Goal: Transaction & Acquisition: Purchase product/service

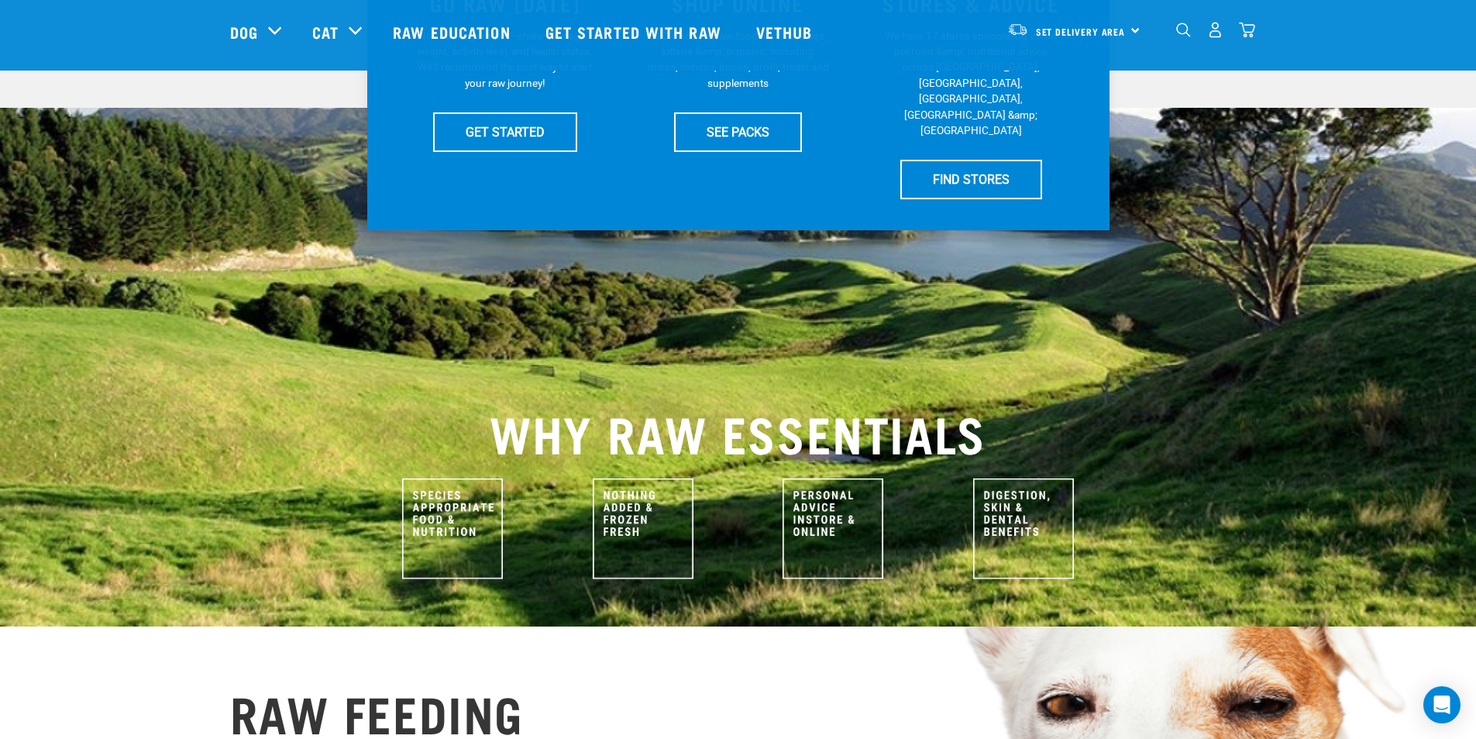
scroll to position [422, 0]
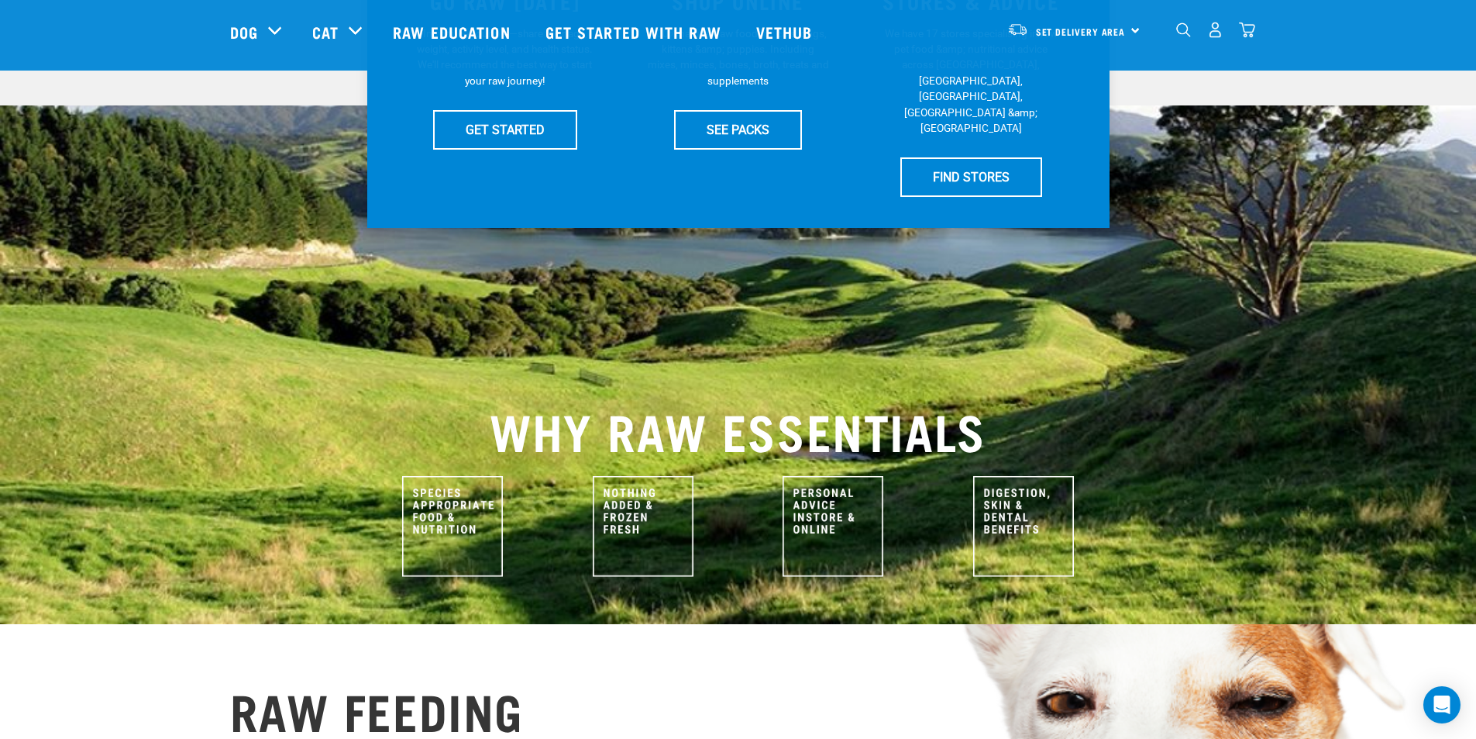
click at [463, 498] on img at bounding box center [452, 526] width 101 height 101
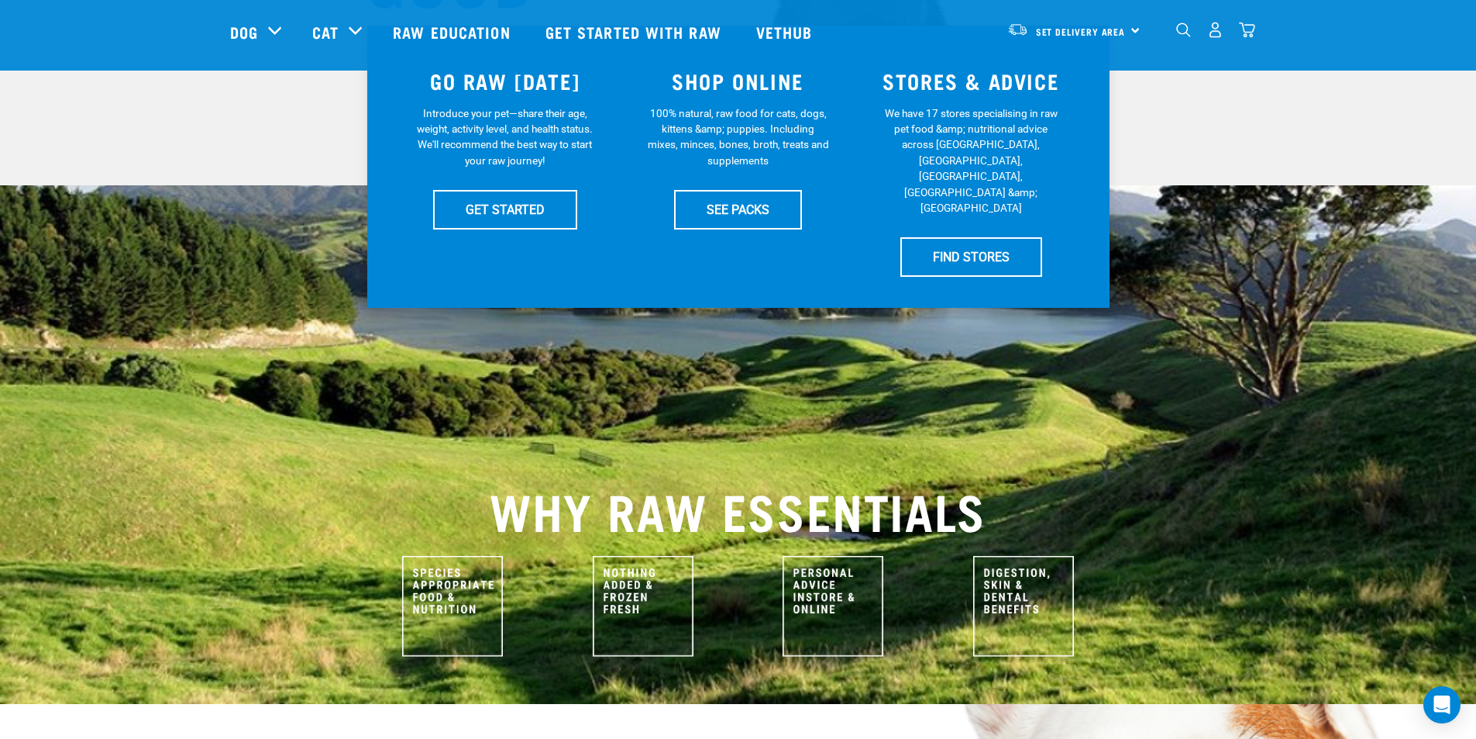
scroll to position [337, 0]
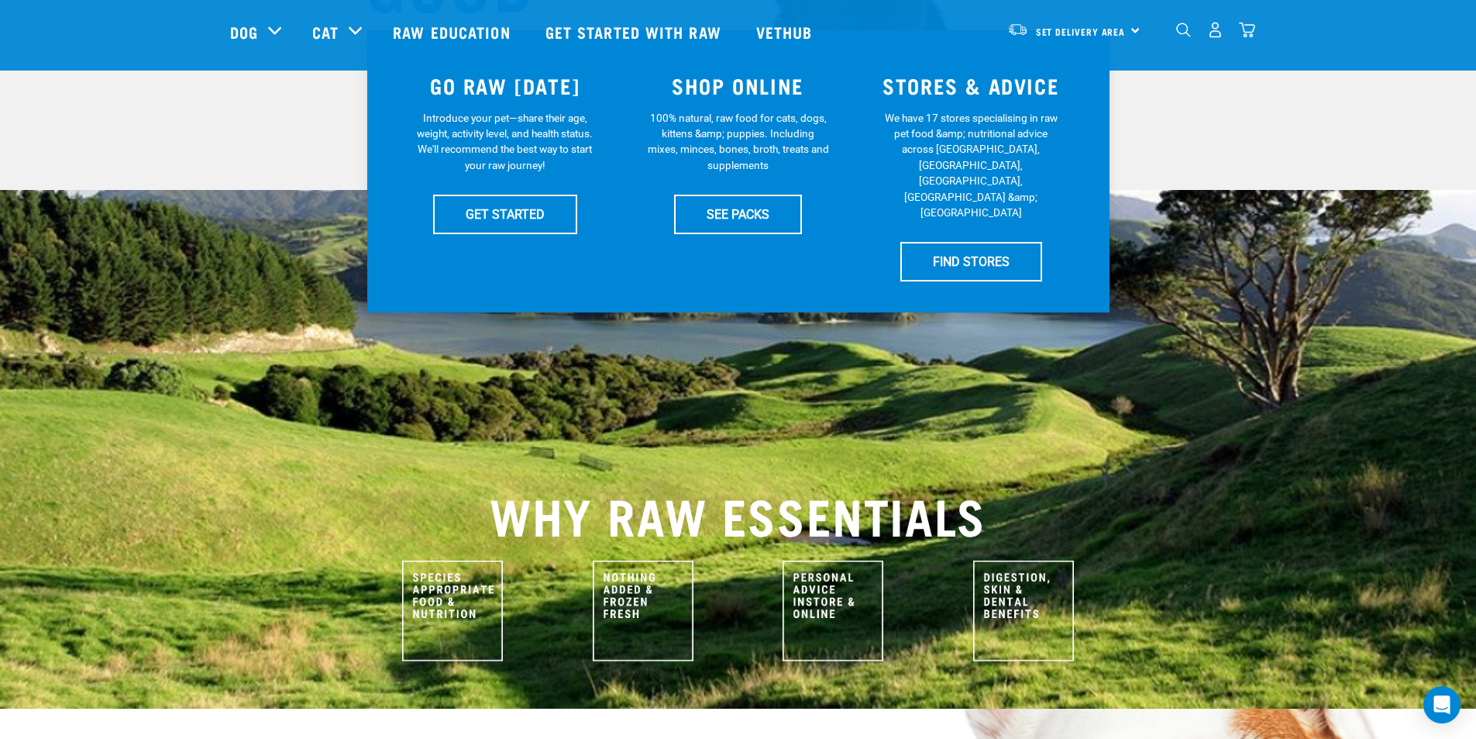
click at [428, 560] on img at bounding box center [452, 610] width 101 height 101
click at [467, 560] on img at bounding box center [452, 610] width 101 height 101
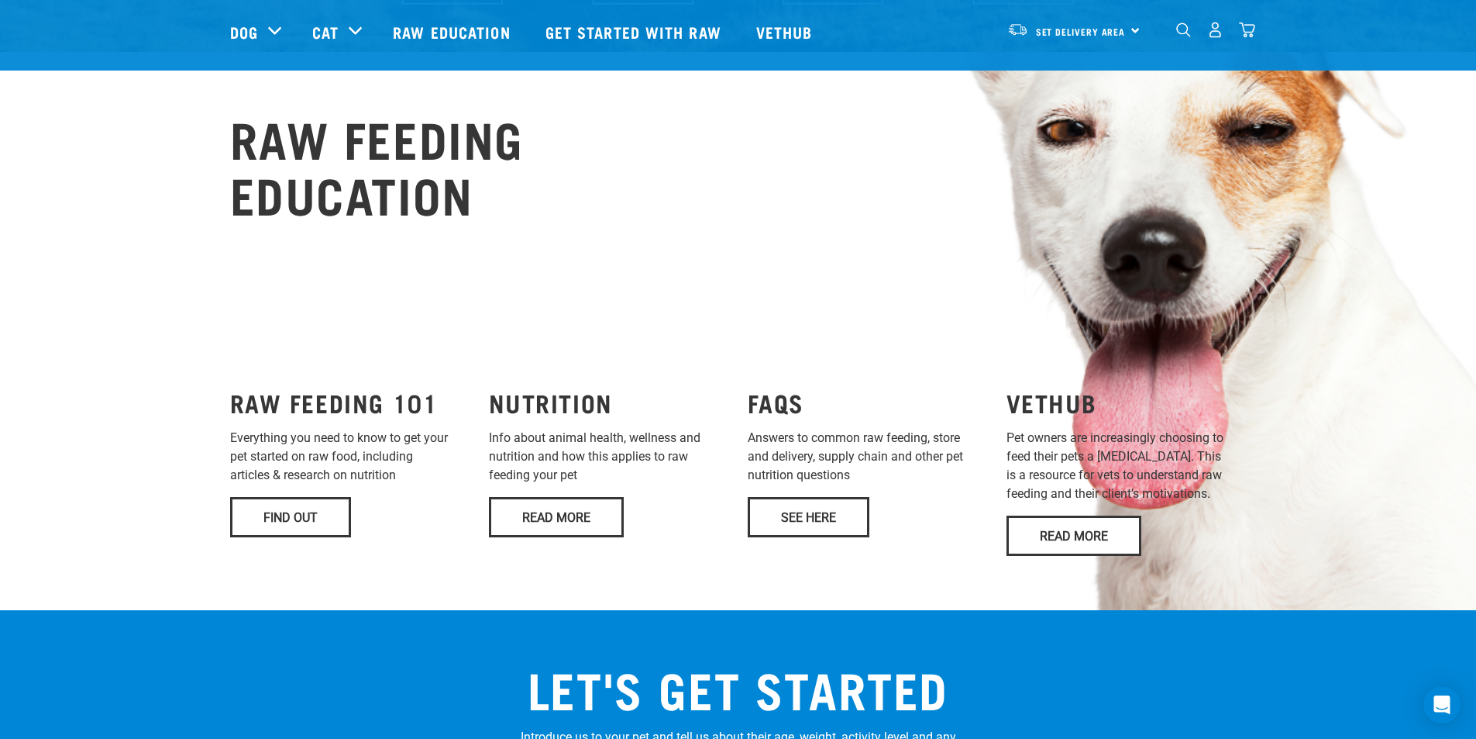
scroll to position [997, 0]
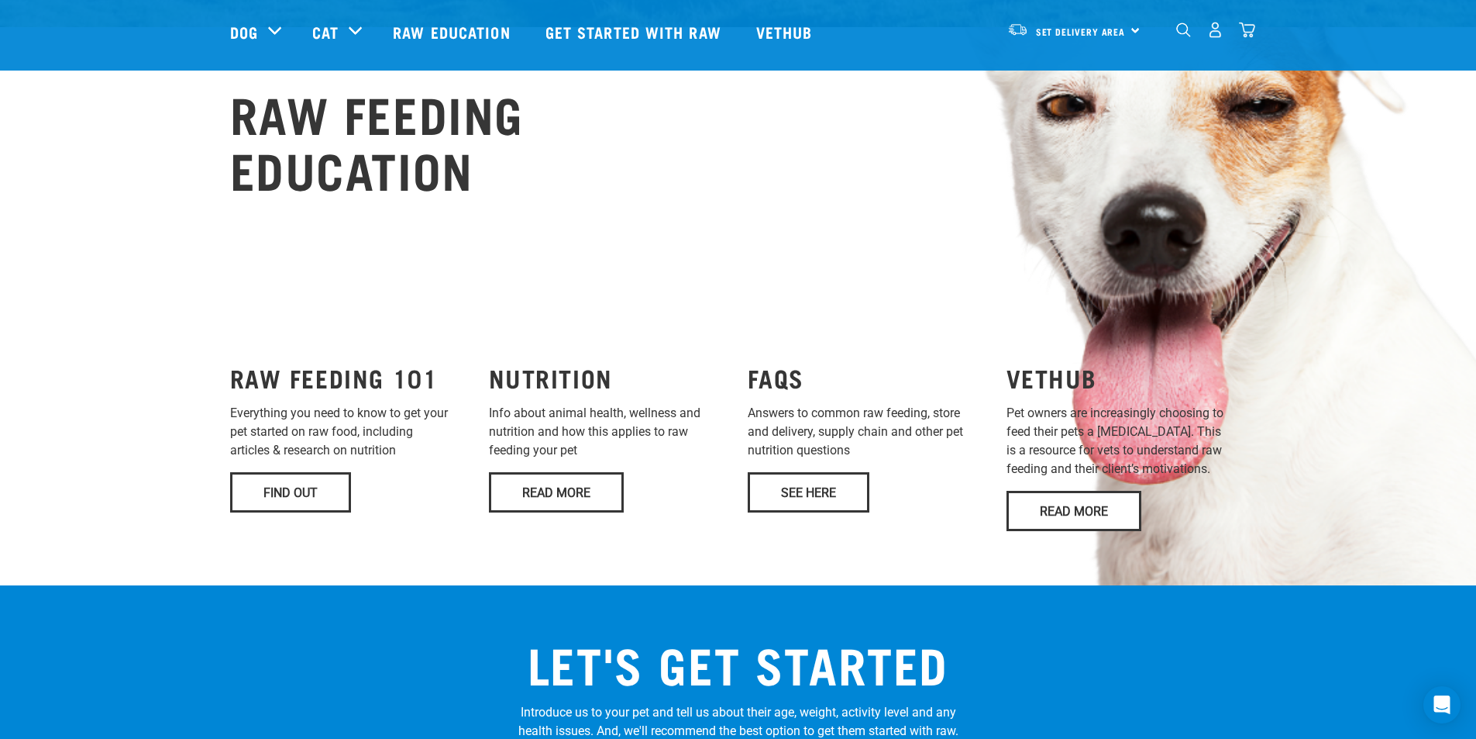
scroll to position [1019, 0]
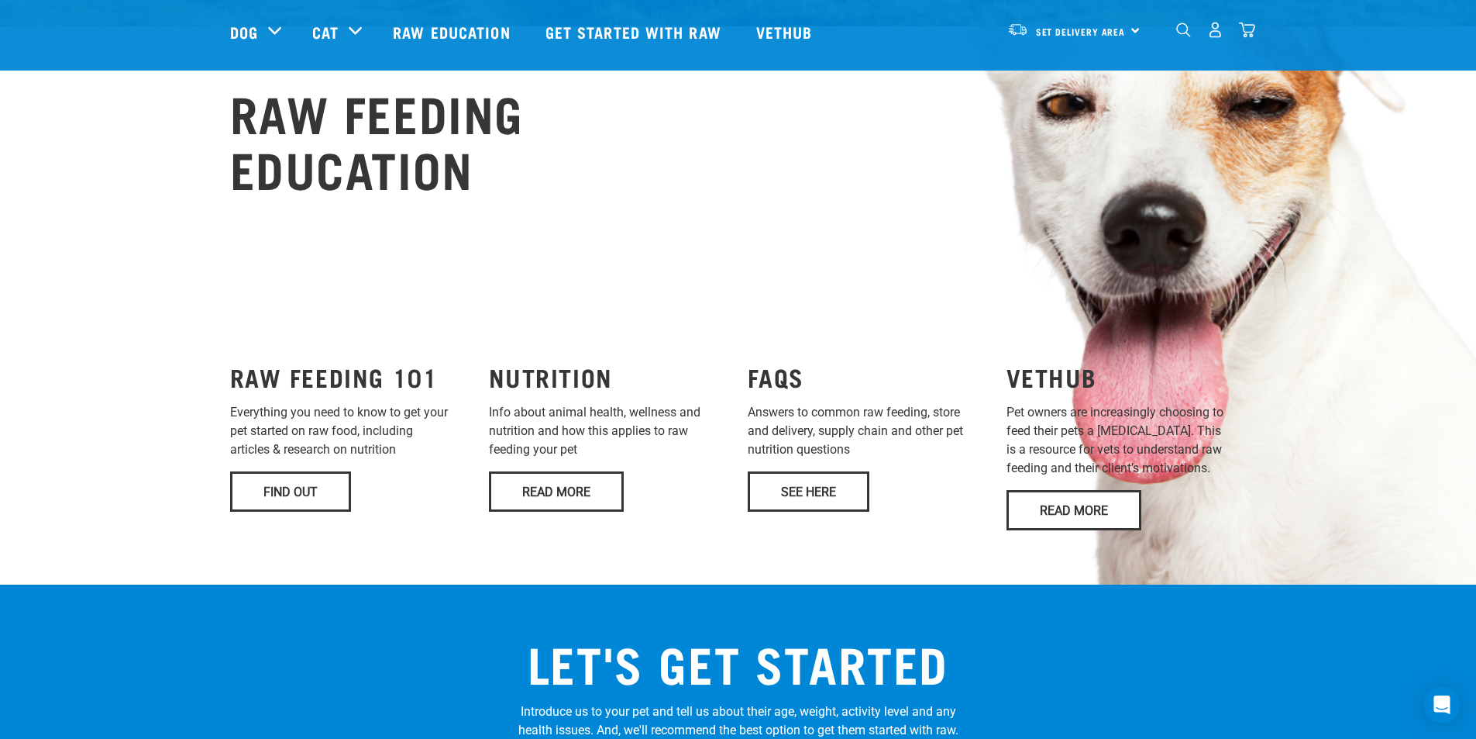
click at [293, 471] on link "Find Out" at bounding box center [290, 491] width 121 height 40
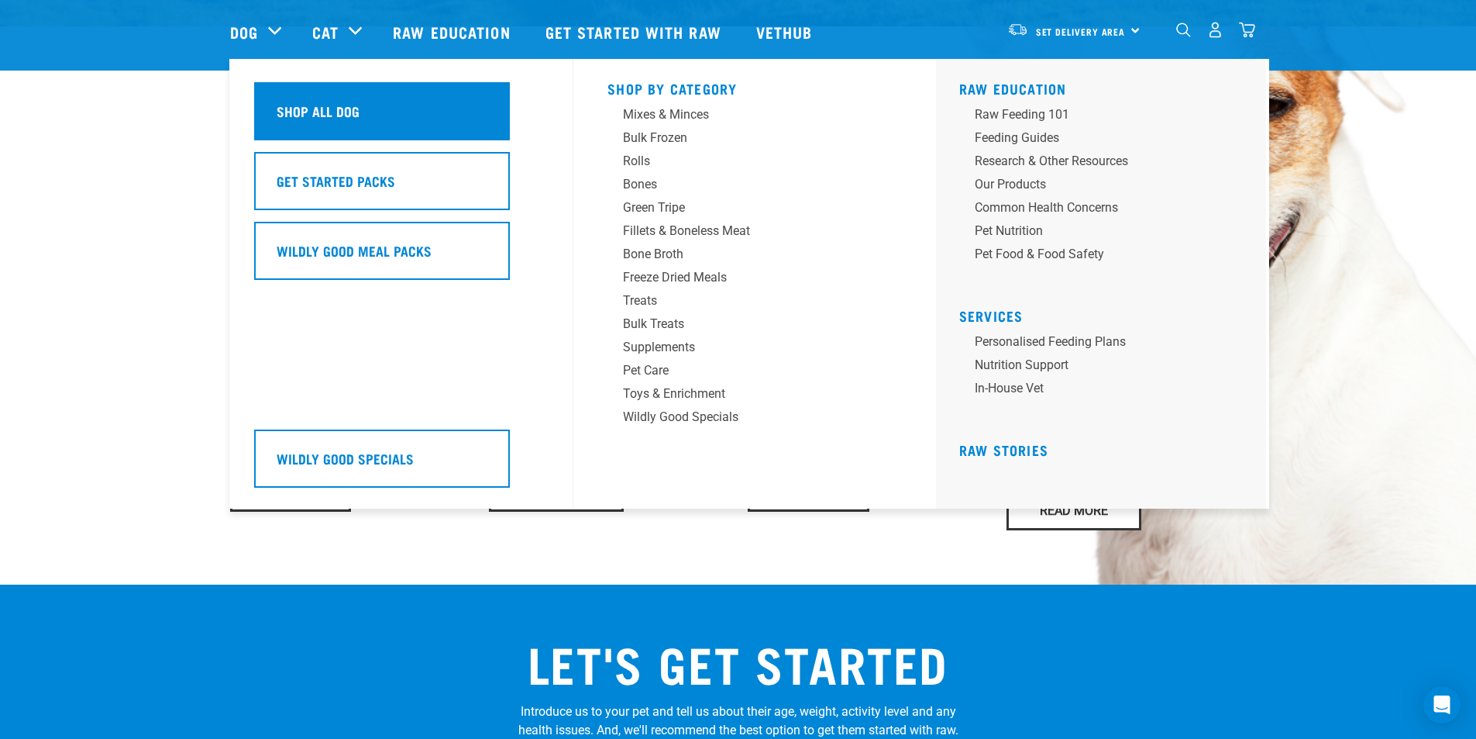
click at [296, 113] on h5 "Shop All Dog" at bounding box center [318, 111] width 83 height 20
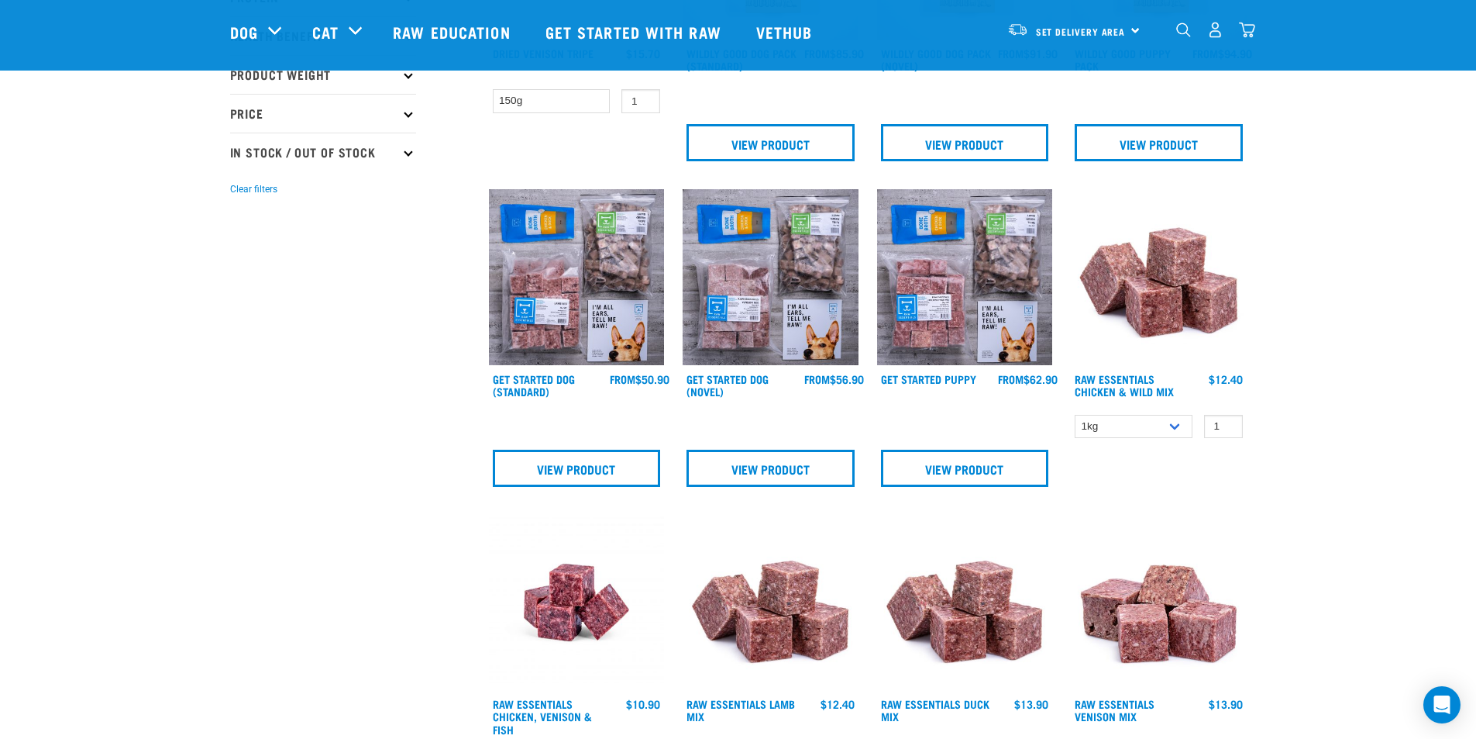
scroll to position [370, 0]
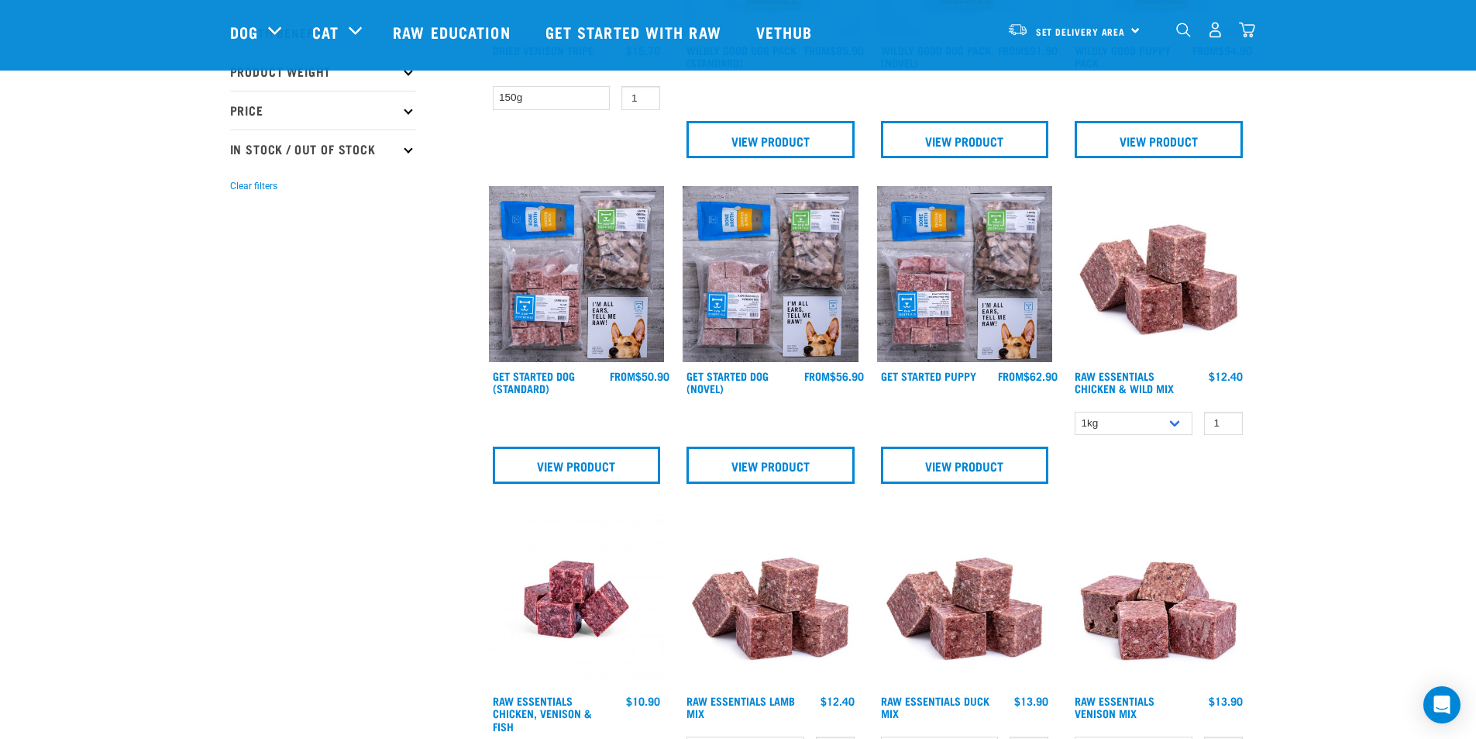
click at [576, 463] on link "View Product" at bounding box center [577, 464] width 168 height 37
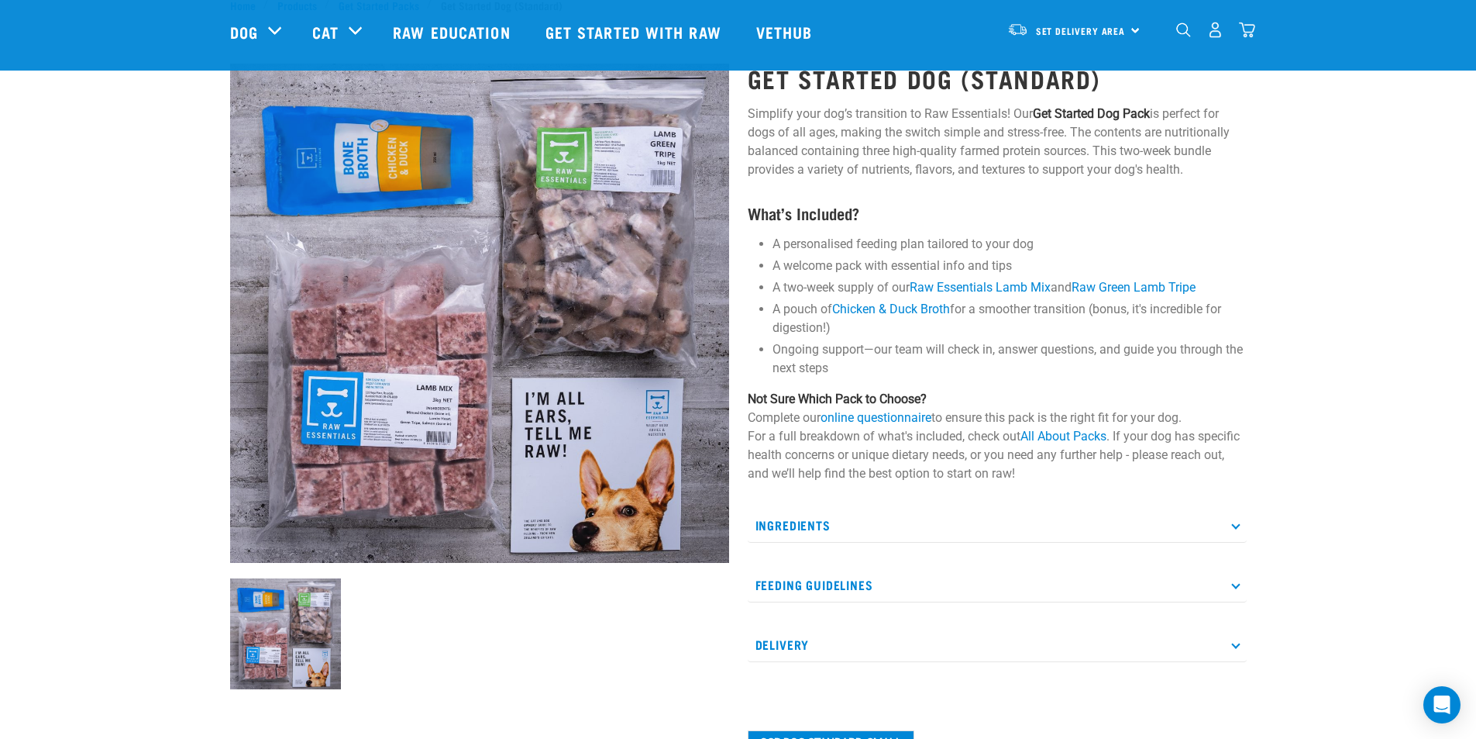
scroll to position [50, 0]
click at [896, 419] on link "online questionnaire" at bounding box center [876, 416] width 111 height 15
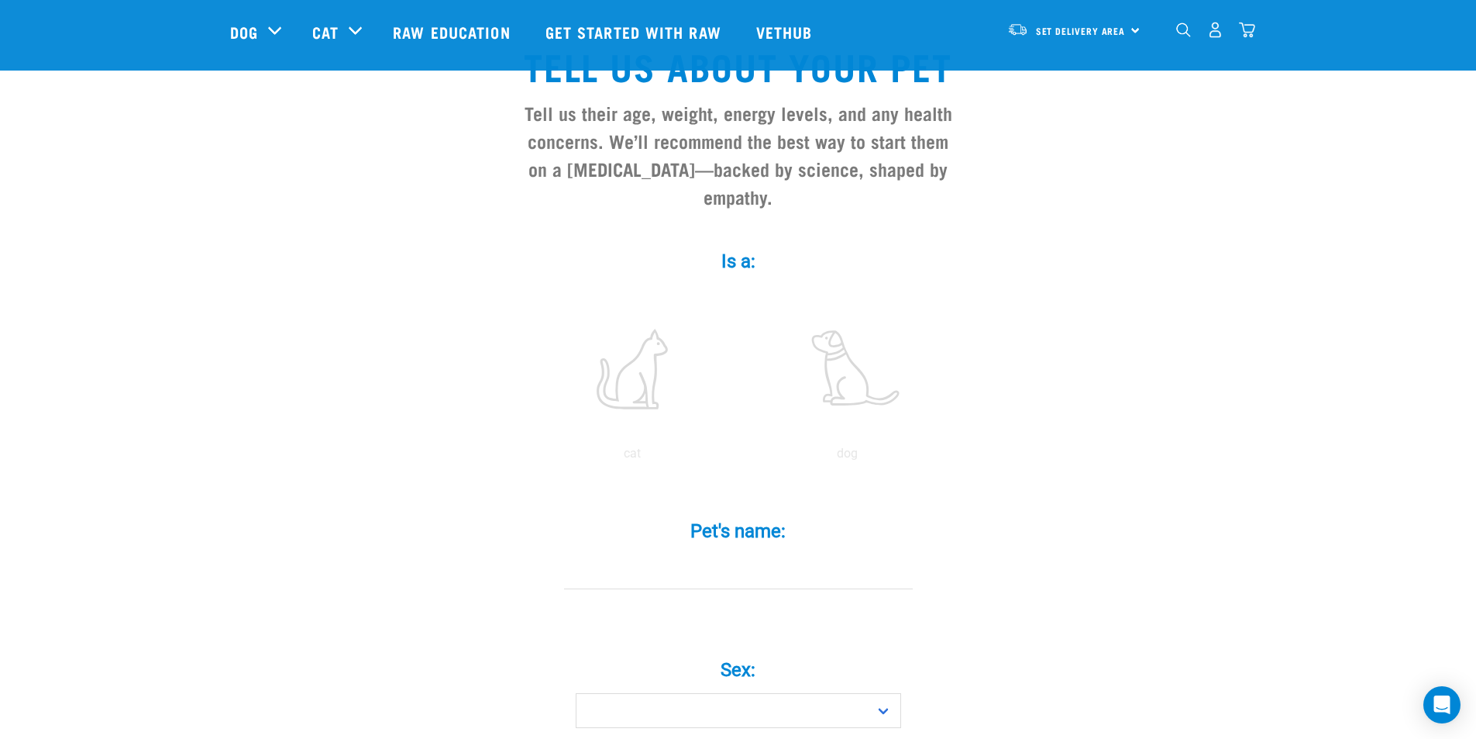
scroll to position [112, 0]
click at [849, 361] on label at bounding box center [847, 368] width 209 height 132
click at [740, 457] on input "radio" at bounding box center [740, 457] width 0 height 0
click at [602, 553] on input "Pet's name: *" at bounding box center [738, 570] width 349 height 35
type input "teddi"
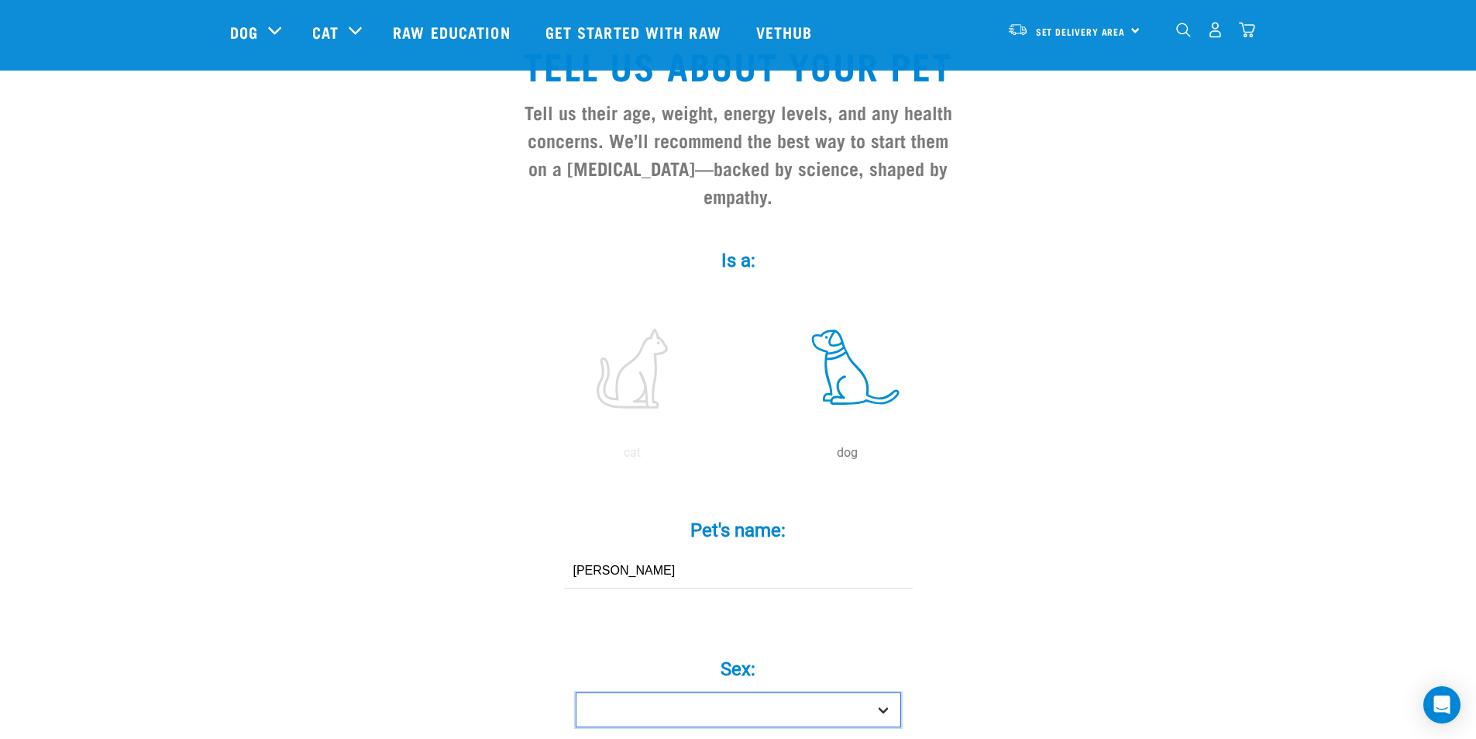
click at [836, 692] on select "Boy Girl" at bounding box center [739, 709] width 326 height 35
select select "boy"
click at [576, 692] on select "Boy Girl" at bounding box center [739, 709] width 326 height 35
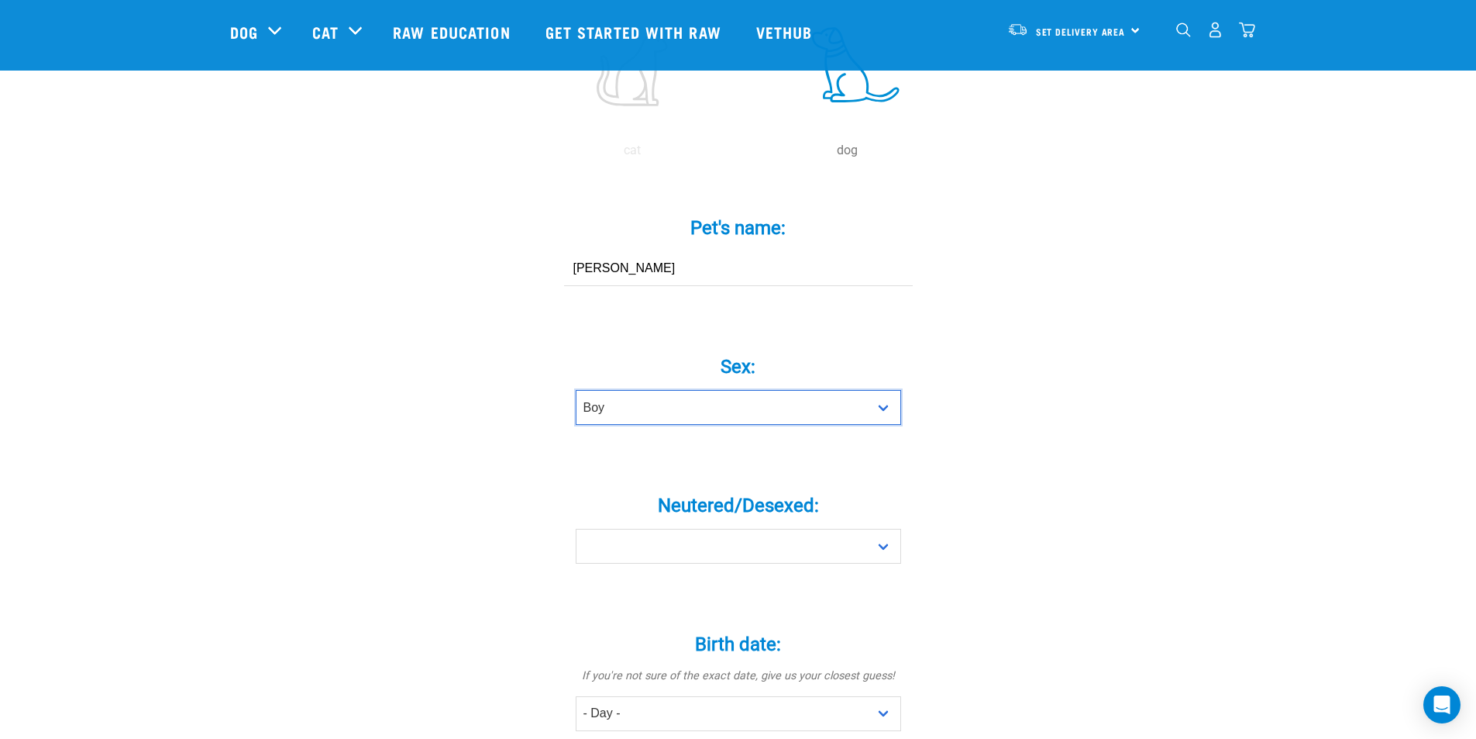
scroll to position [422, 0]
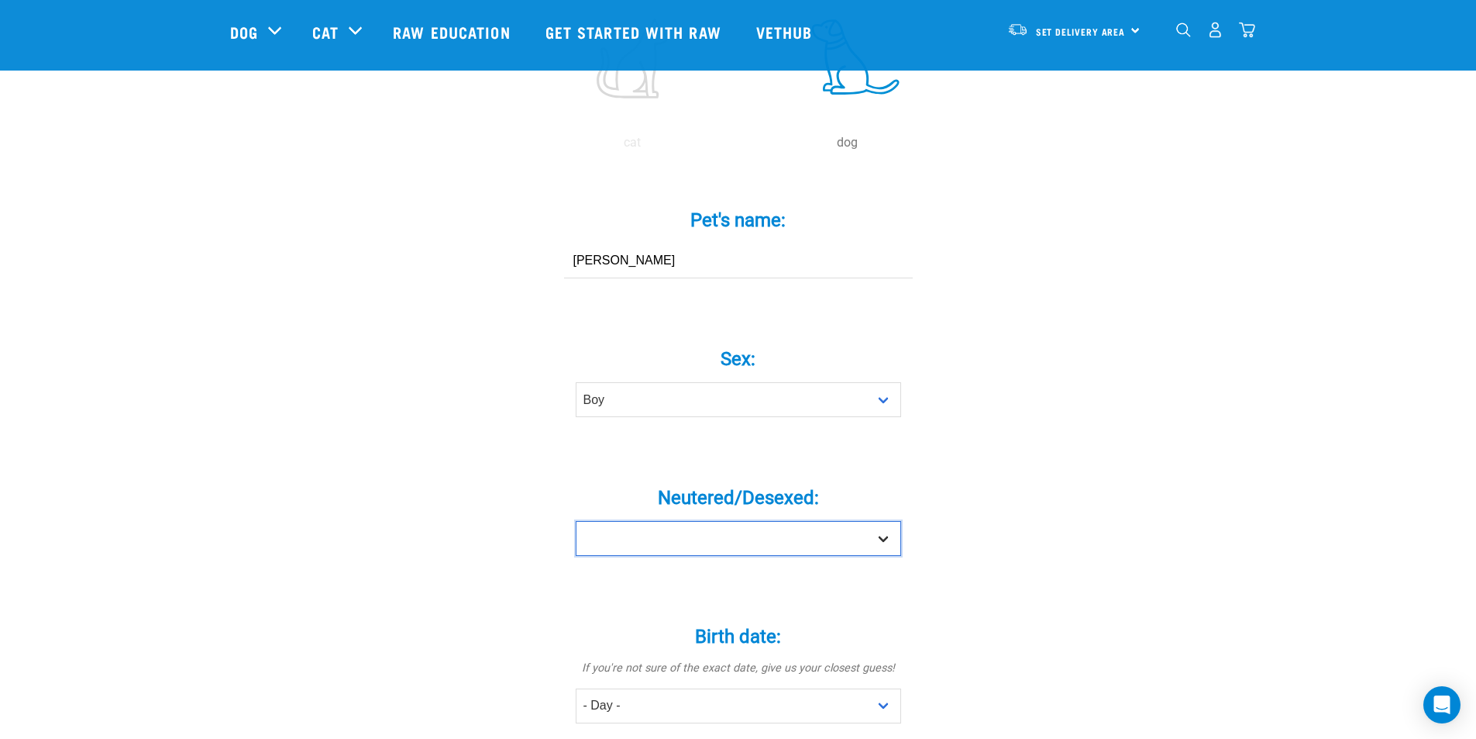
click at [745, 521] on select "Yes No" at bounding box center [739, 538] width 326 height 35
select select "yes"
click at [576, 521] on select "Yes No" at bounding box center [739, 538] width 326 height 35
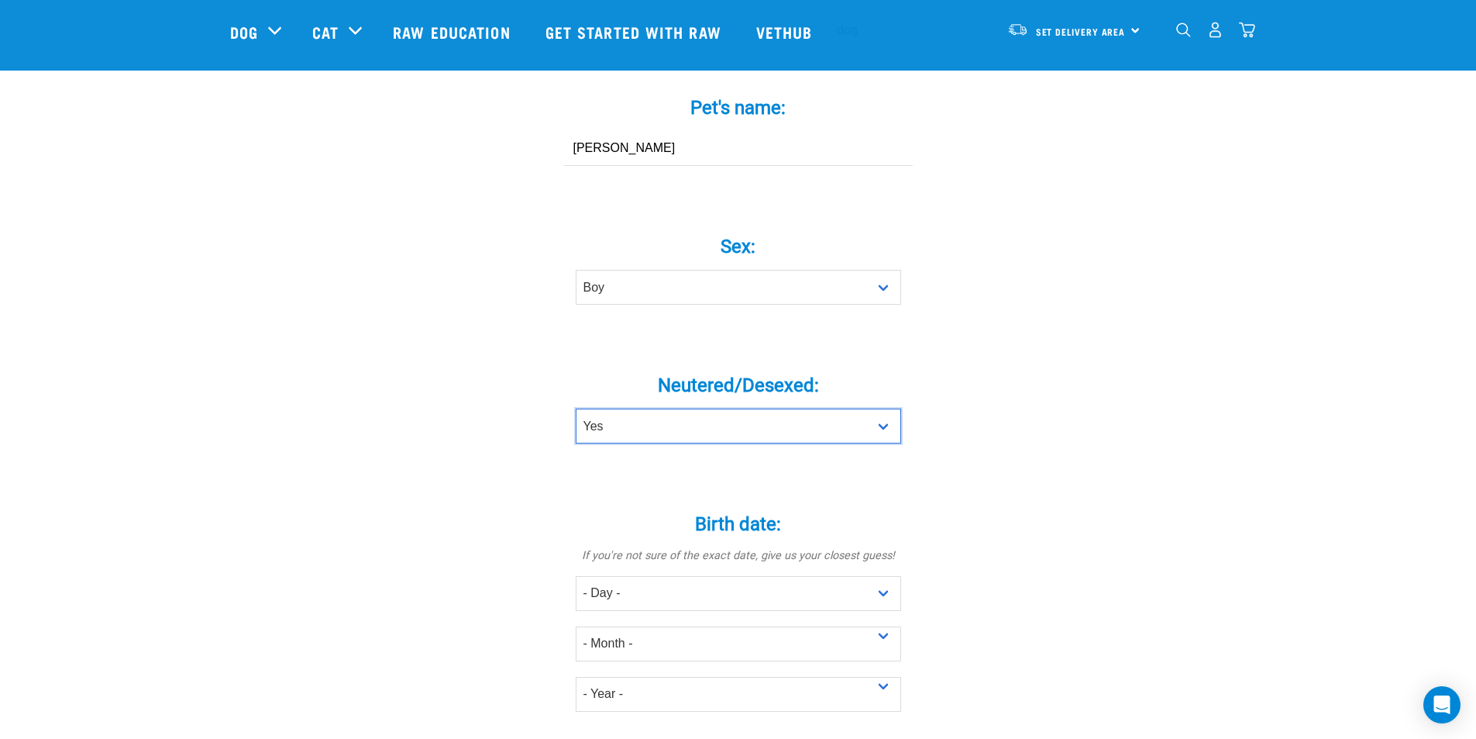
scroll to position [577, 0]
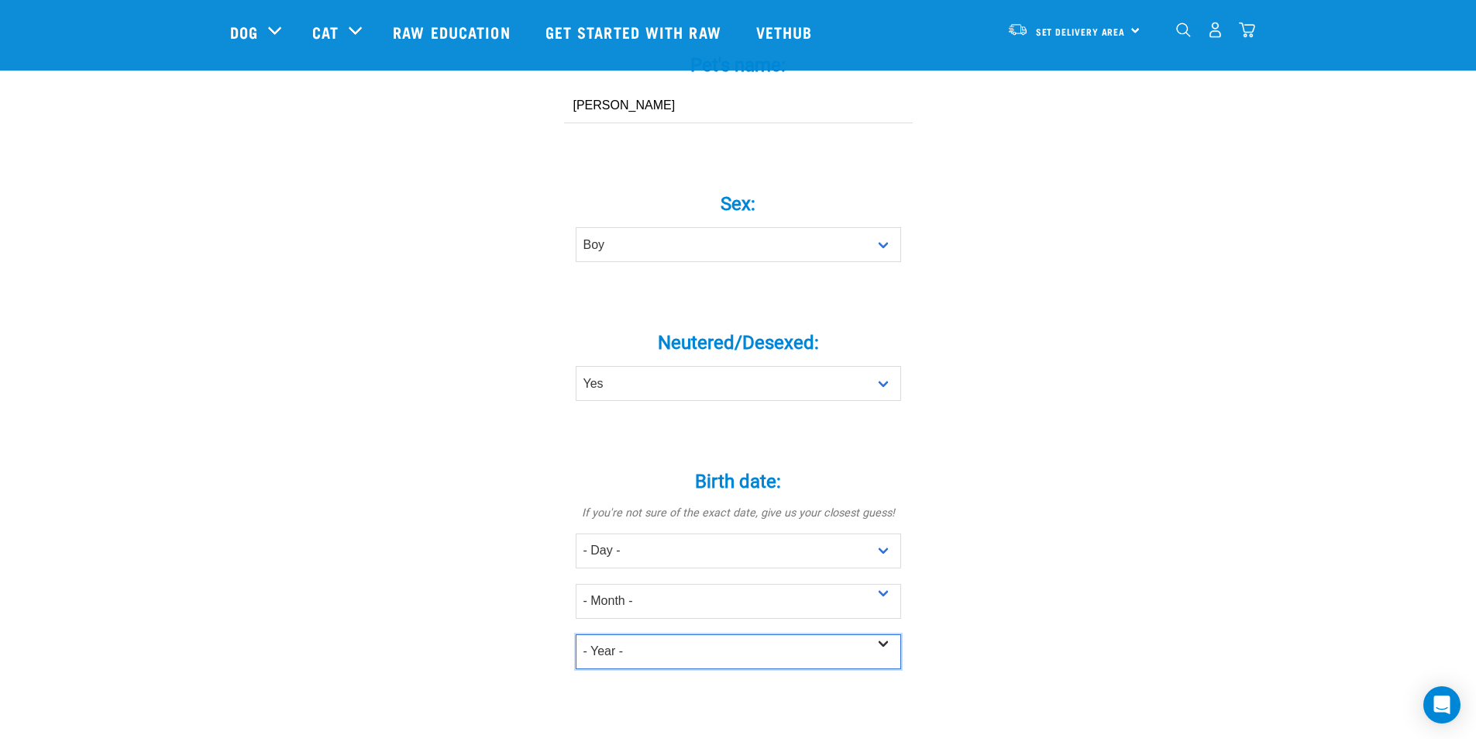
click at [644, 634] on select "- Year - 2025 2024 2023 2022 2021 2020 2019 2018 2017 2016 2015 2014 2013 2012" at bounding box center [739, 651] width 326 height 35
select select "2018"
click at [576, 634] on select "- Year - 2025 2024 2023 2022 2021 2020 2019 2018 2017 2016 2015 2014 2013 2012" at bounding box center [739, 651] width 326 height 35
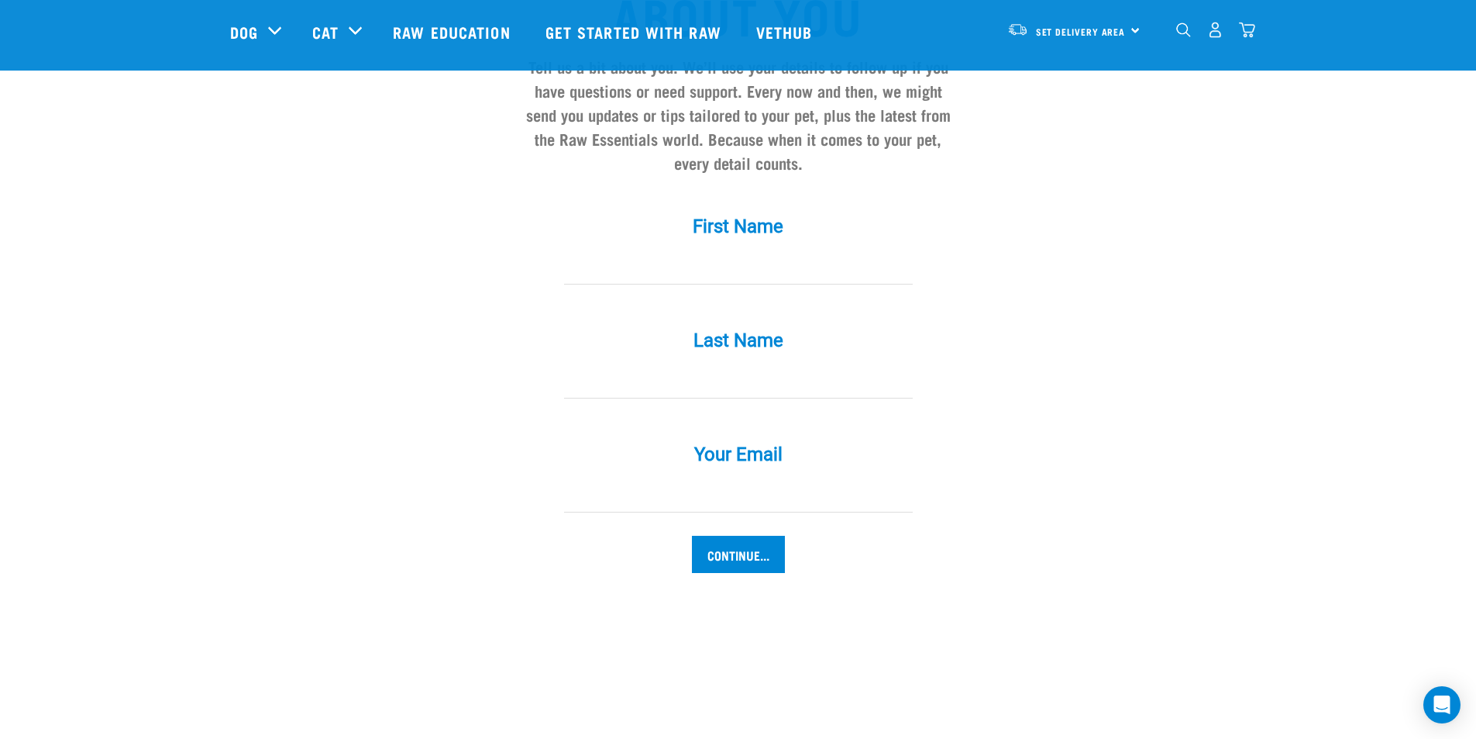
scroll to position [1430, 0]
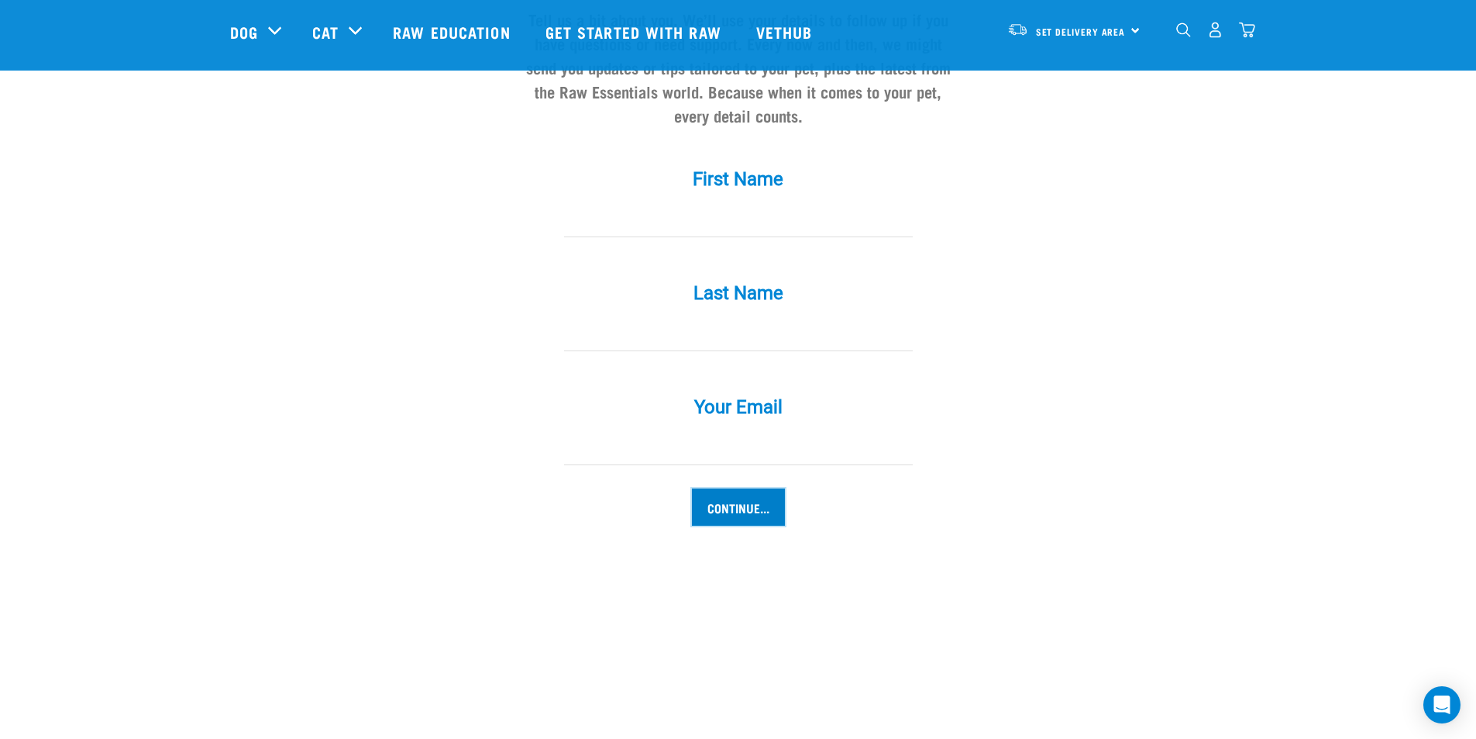
drag, startPoint x: 758, startPoint y: 483, endPoint x: 777, endPoint y: 485, distance: 19.5
click at [756, 488] on input "Continue..." at bounding box center [738, 506] width 93 height 37
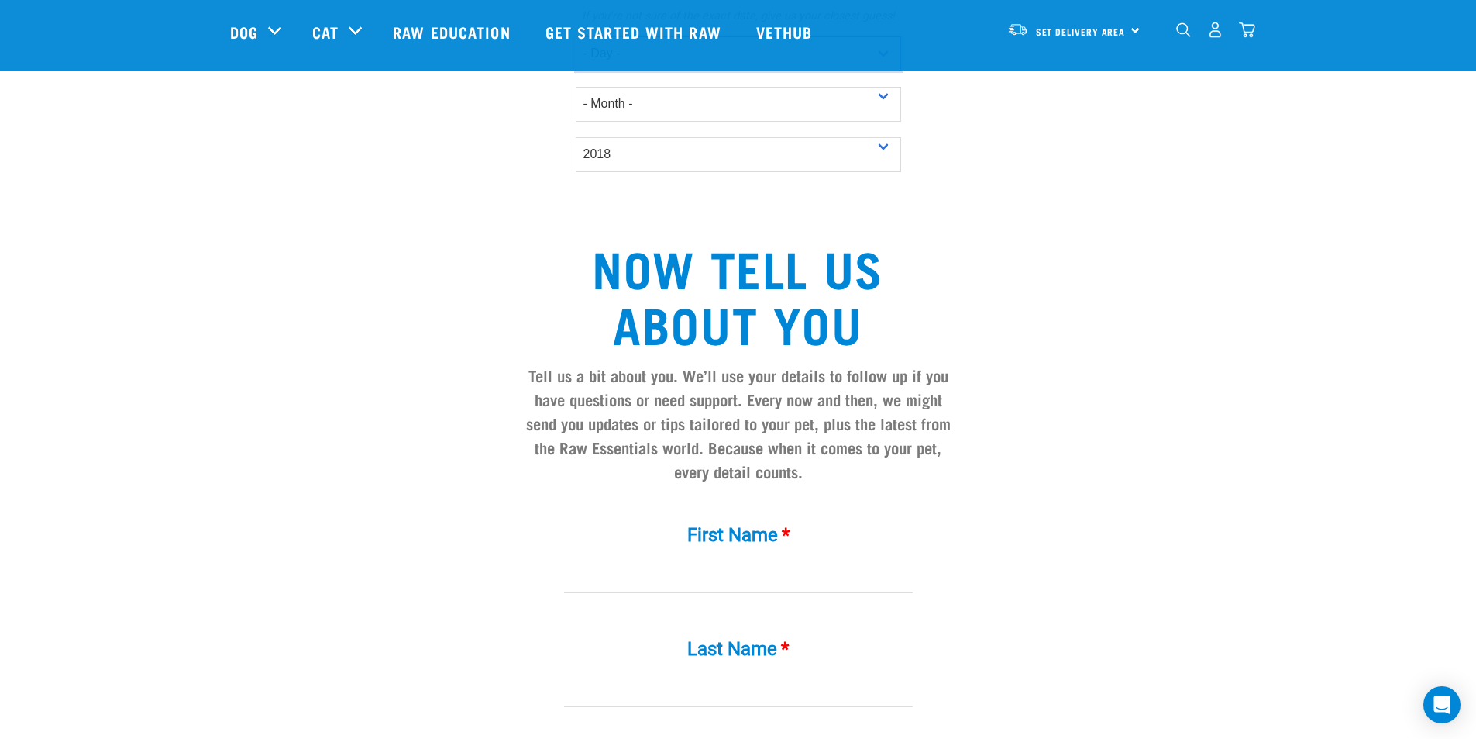
scroll to position [1067, 0]
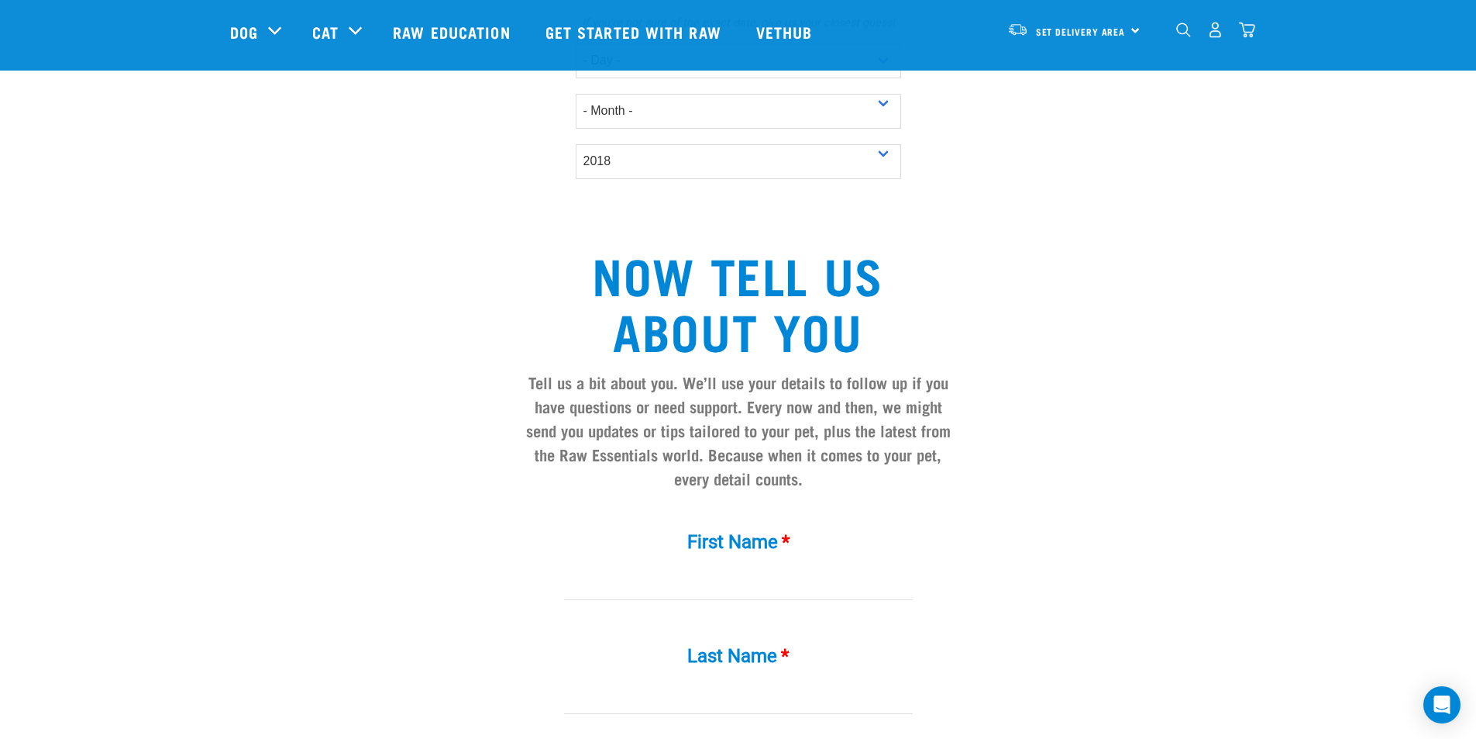
click at [642, 574] on div "First Name *" at bounding box center [738, 566] width 465 height 114
click at [641, 565] on input "First Name *" at bounding box center [738, 582] width 349 height 35
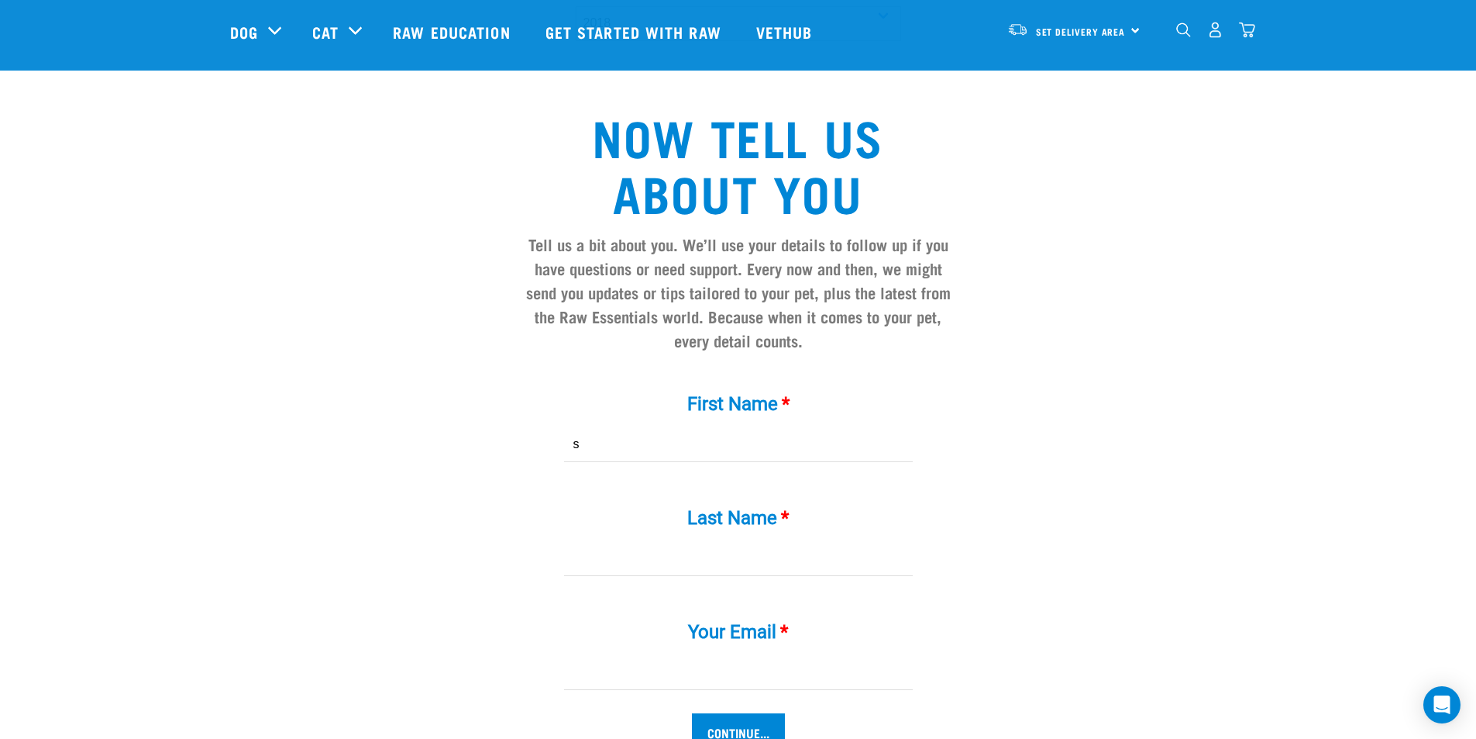
scroll to position [1222, 0]
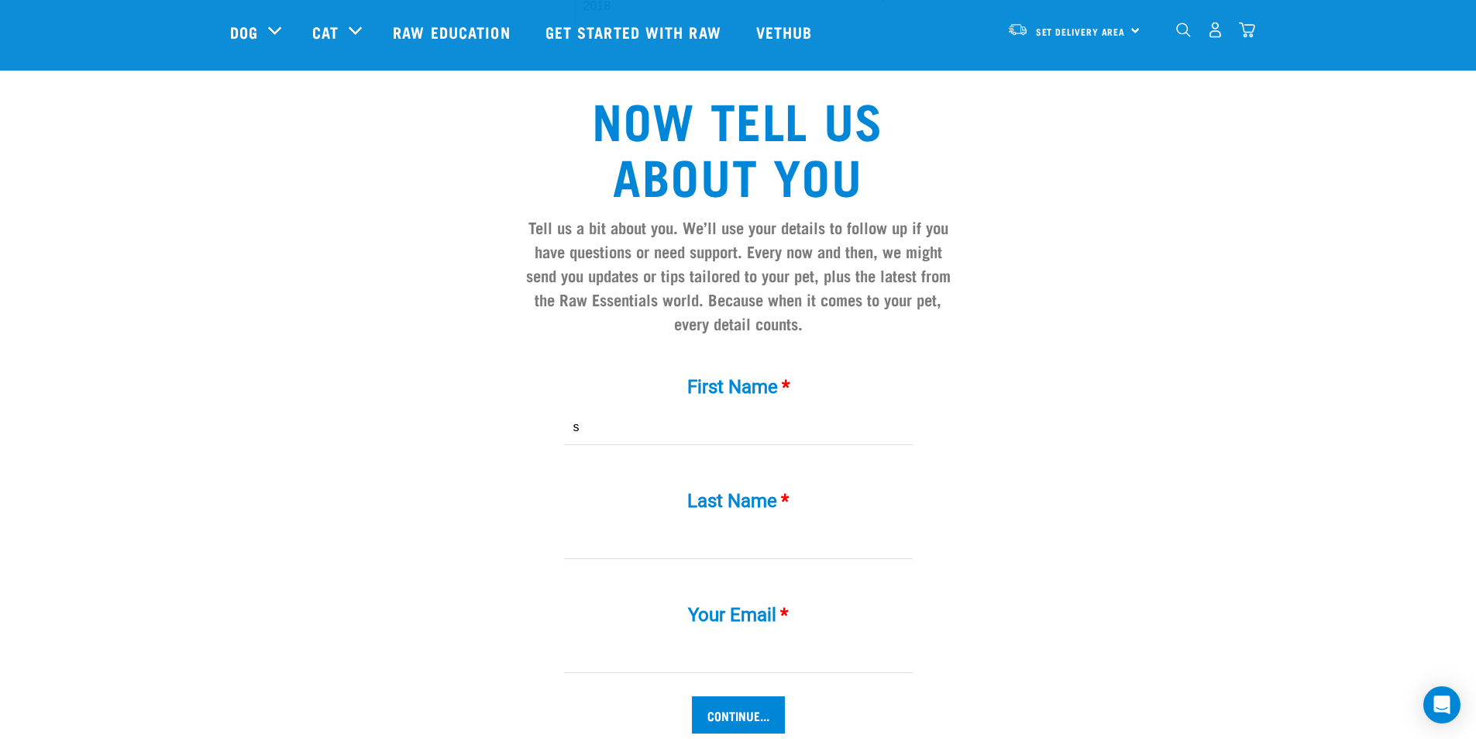
type input "s"
click at [624, 524] on input "Last Name *" at bounding box center [738, 541] width 349 height 35
type input "n"
click at [601, 638] on input "Your Email *" at bounding box center [738, 655] width 349 height 35
type input "suenewnham7@gmail.com"
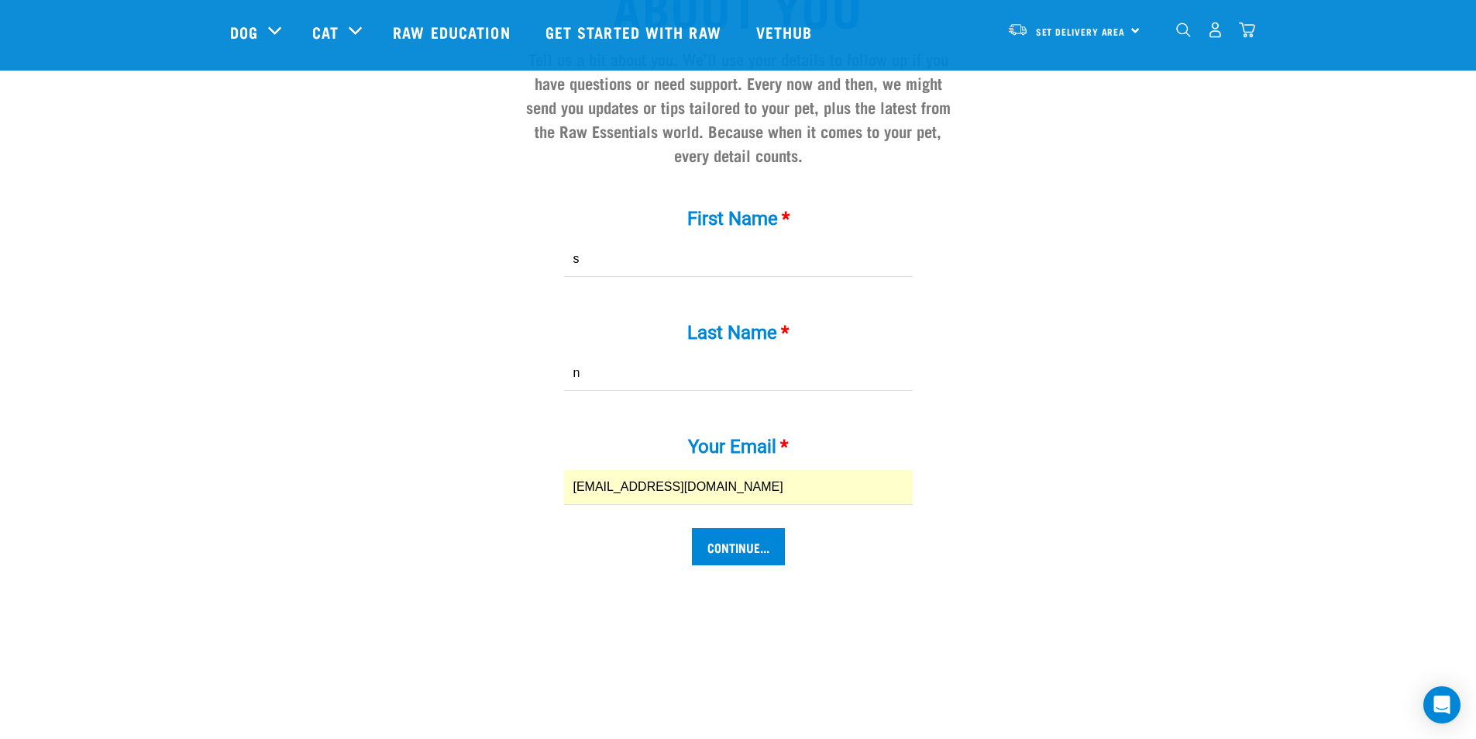
scroll to position [1455, 0]
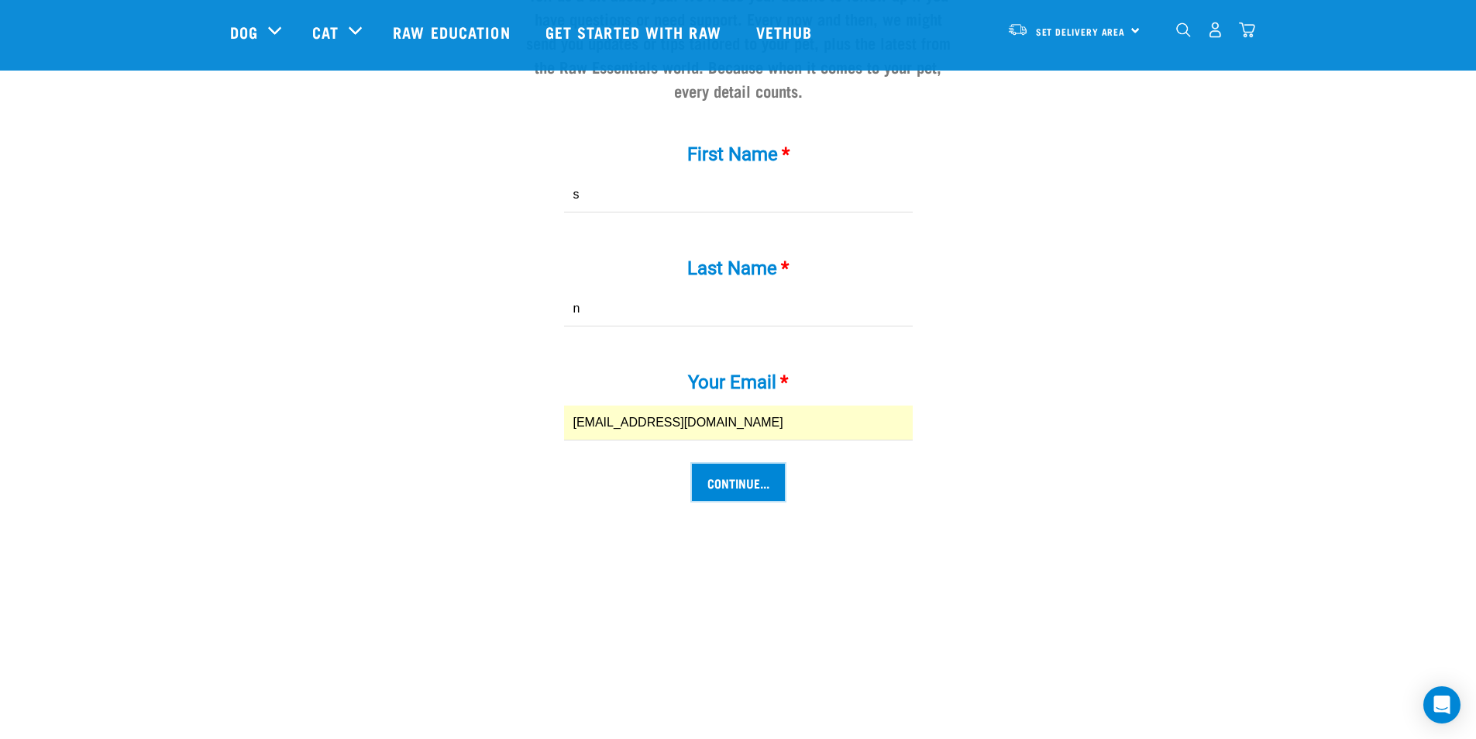
click at [732, 463] on input "Continue..." at bounding box center [738, 481] width 93 height 37
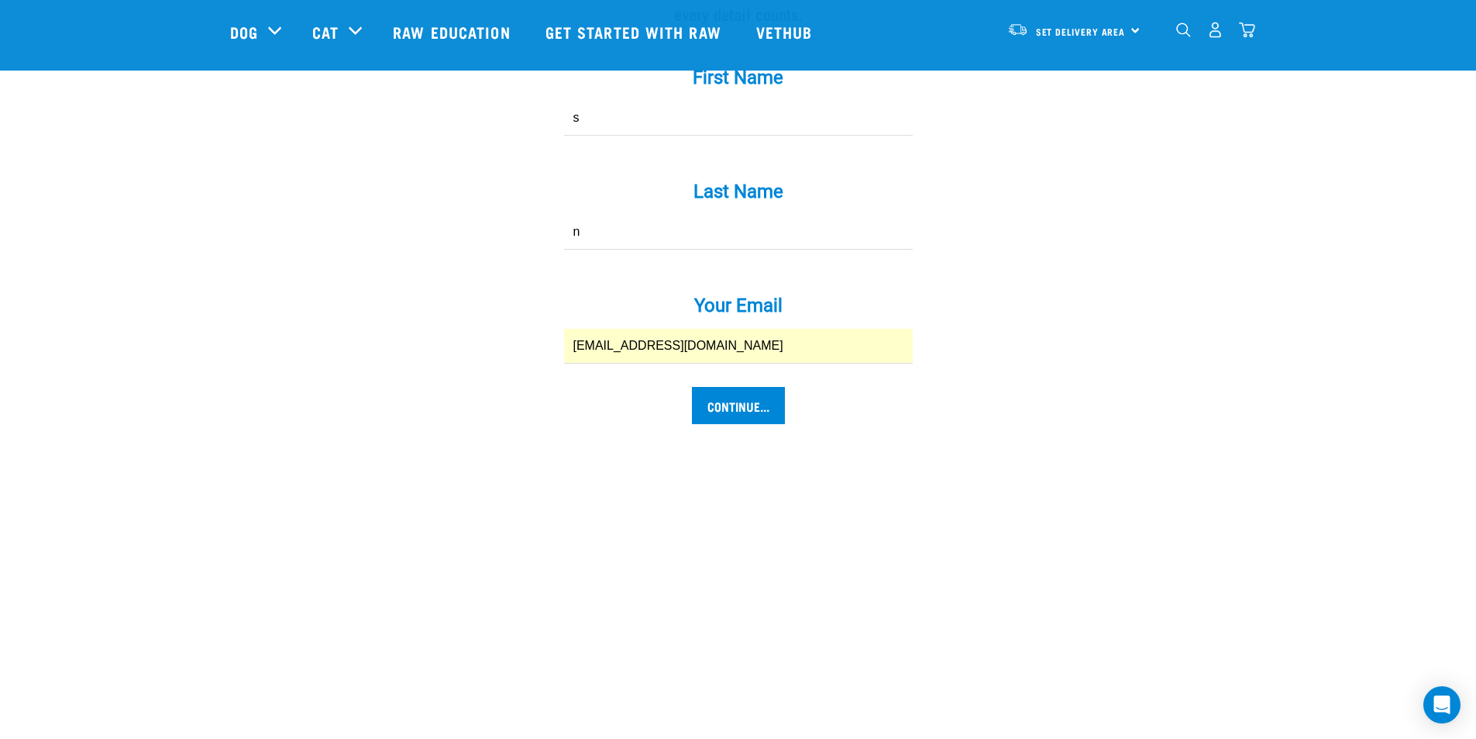
scroll to position [1532, 0]
click at [741, 386] on input "Continue..." at bounding box center [738, 404] width 93 height 37
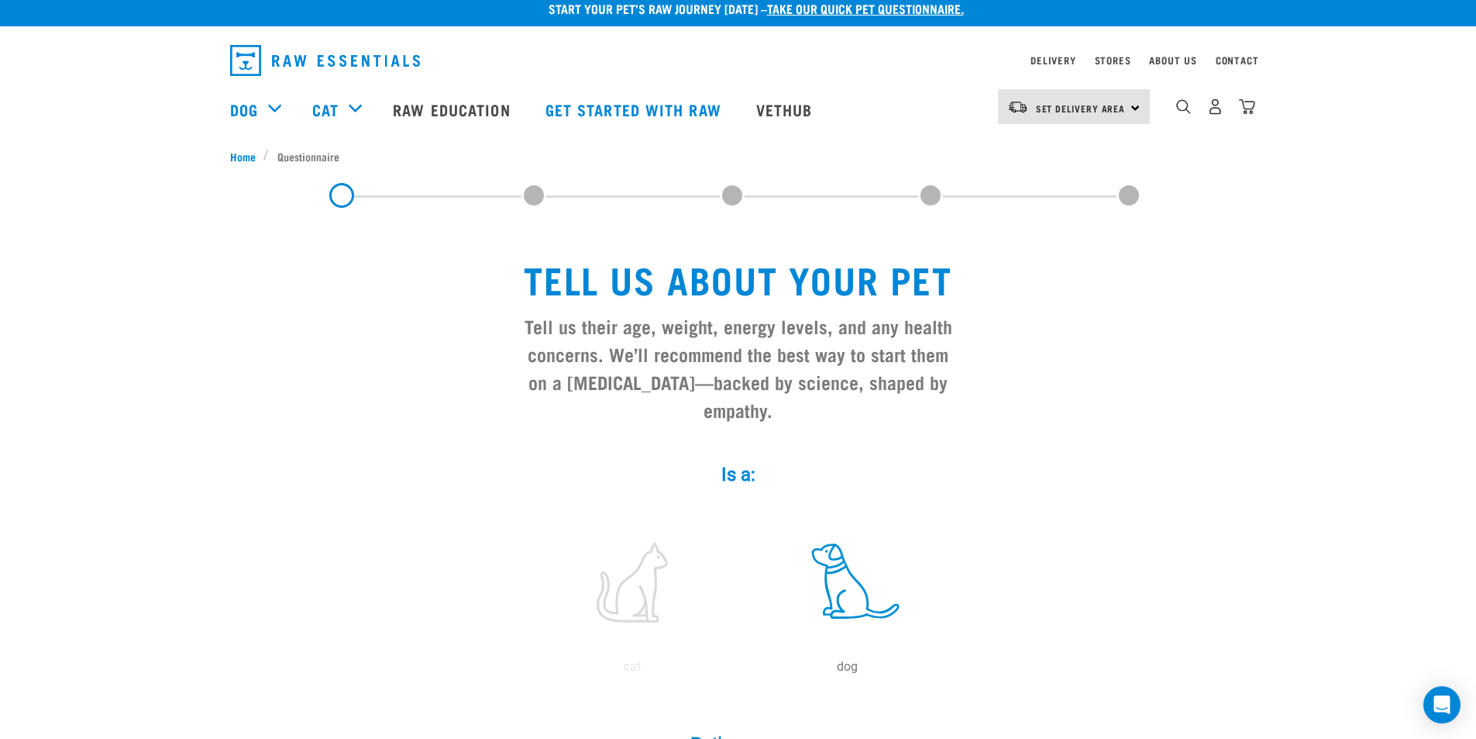
scroll to position [0, 0]
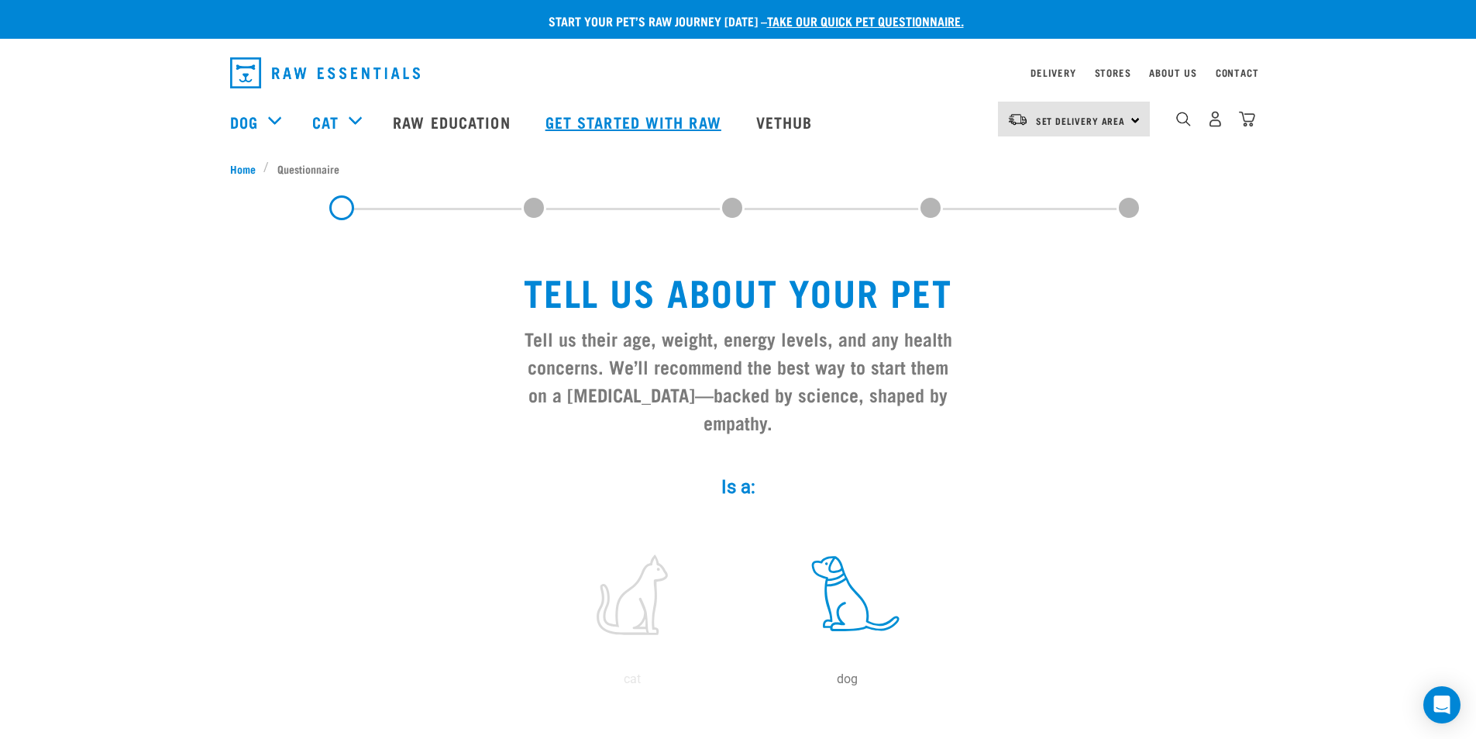
click at [616, 119] on link "Get started with Raw" at bounding box center [635, 122] width 211 height 62
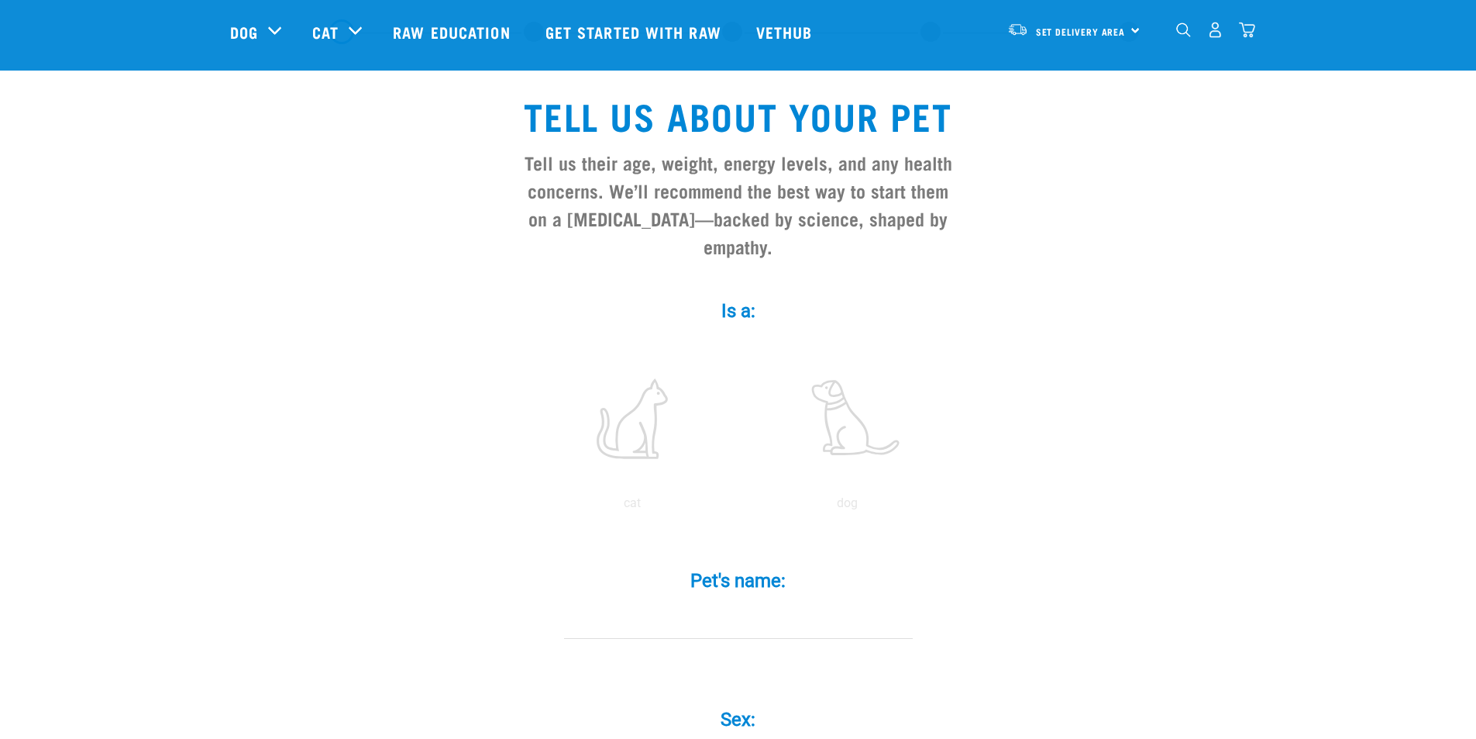
scroll to position [65, 0]
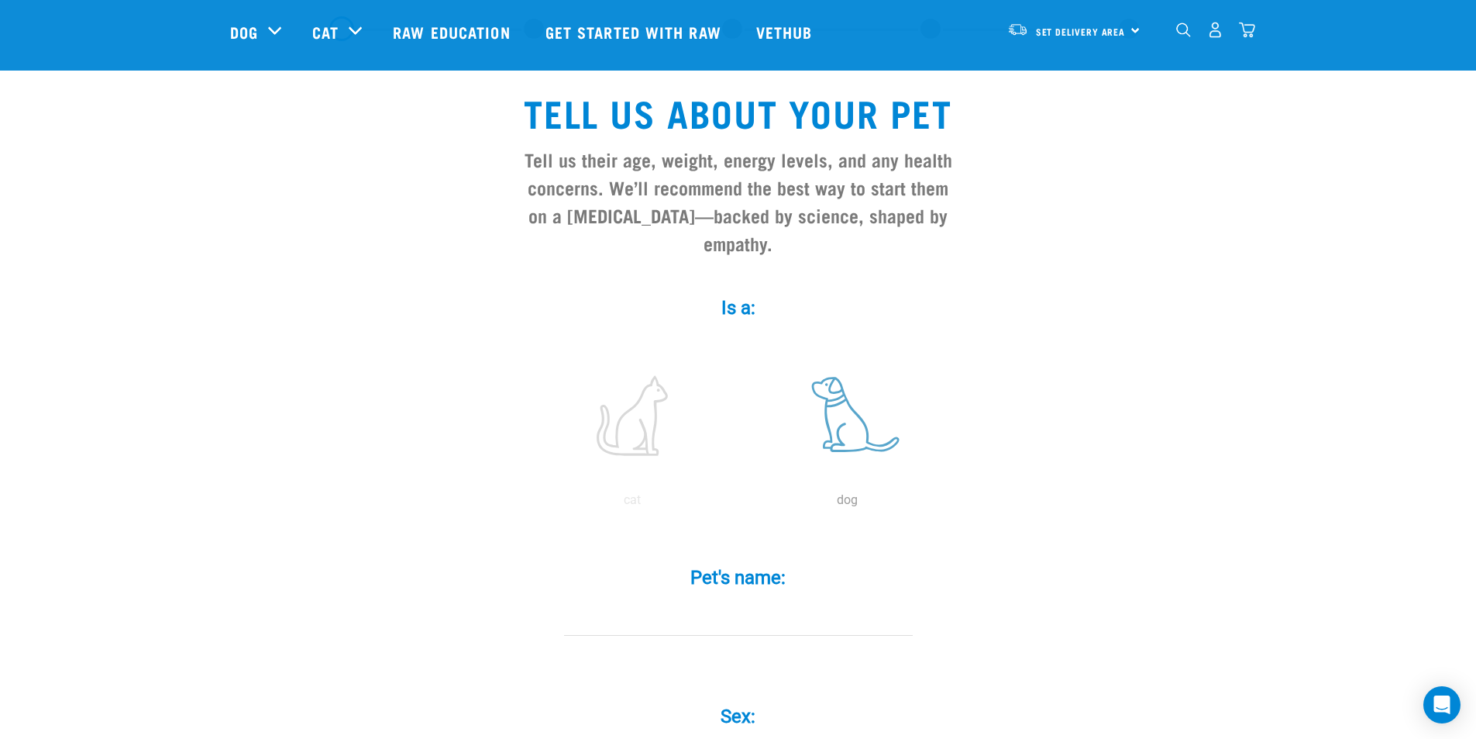
click at [818, 399] on label at bounding box center [847, 416] width 209 height 132
click at [740, 504] on input "radio" at bounding box center [740, 504] width 0 height 0
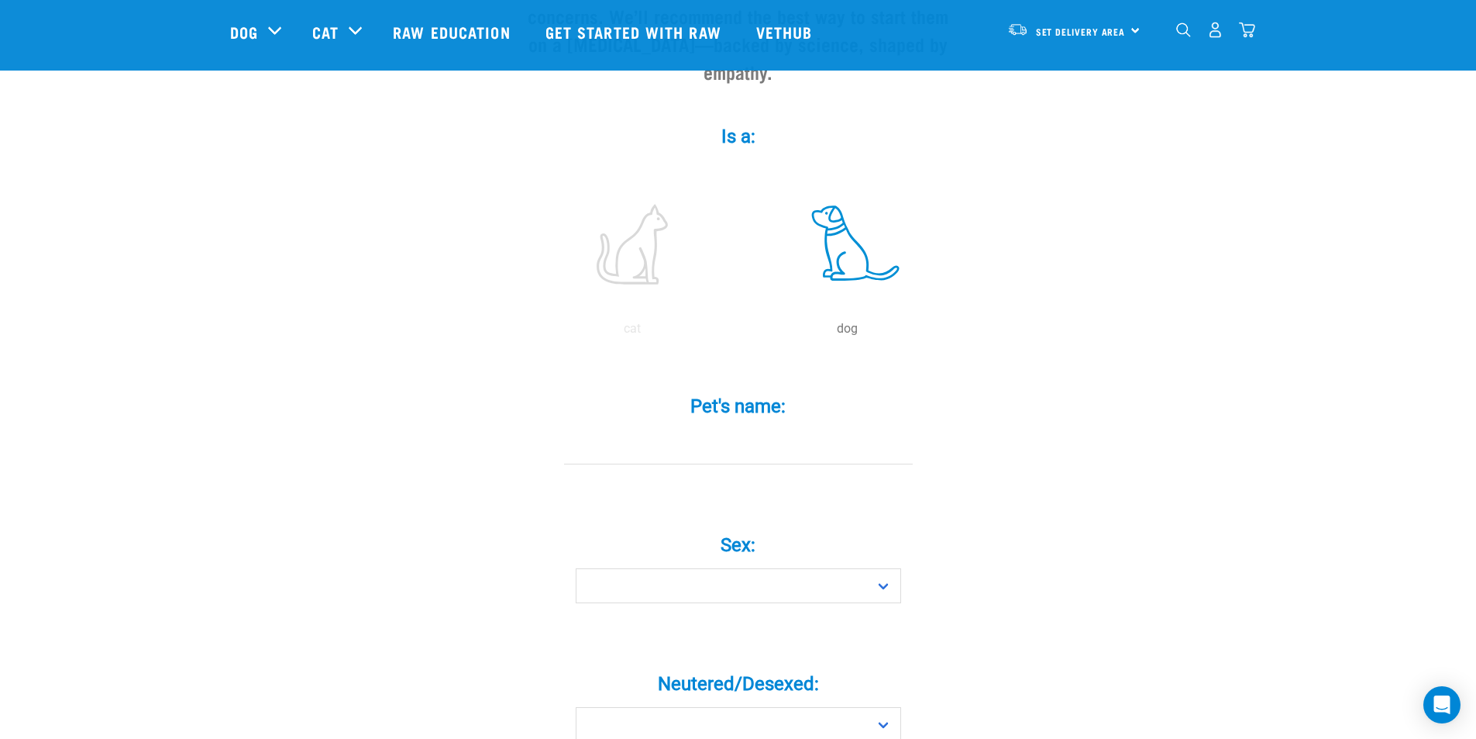
scroll to position [298, 0]
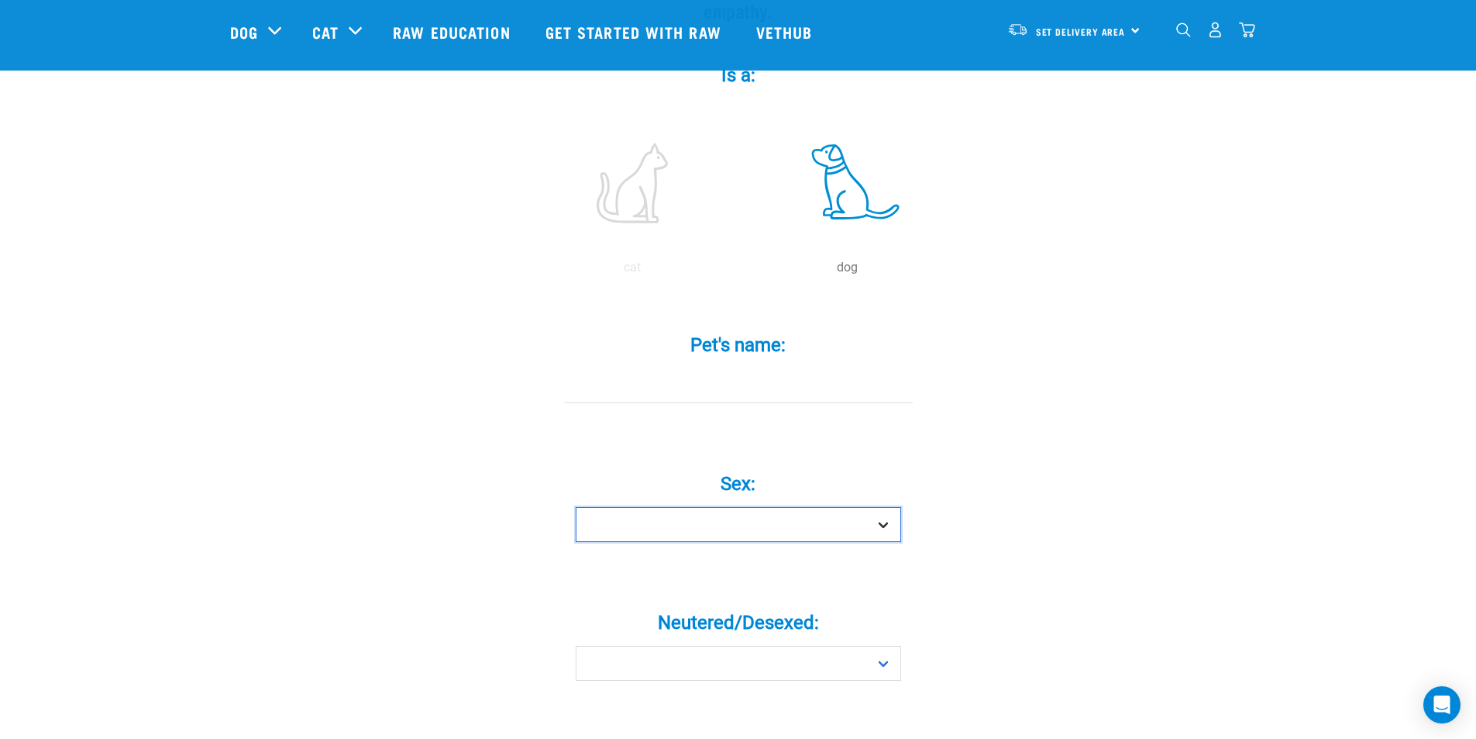
click at [725, 507] on select "Boy Girl" at bounding box center [739, 524] width 326 height 35
select select "boy"
click at [576, 507] on select "Boy Girl" at bounding box center [739, 524] width 326 height 35
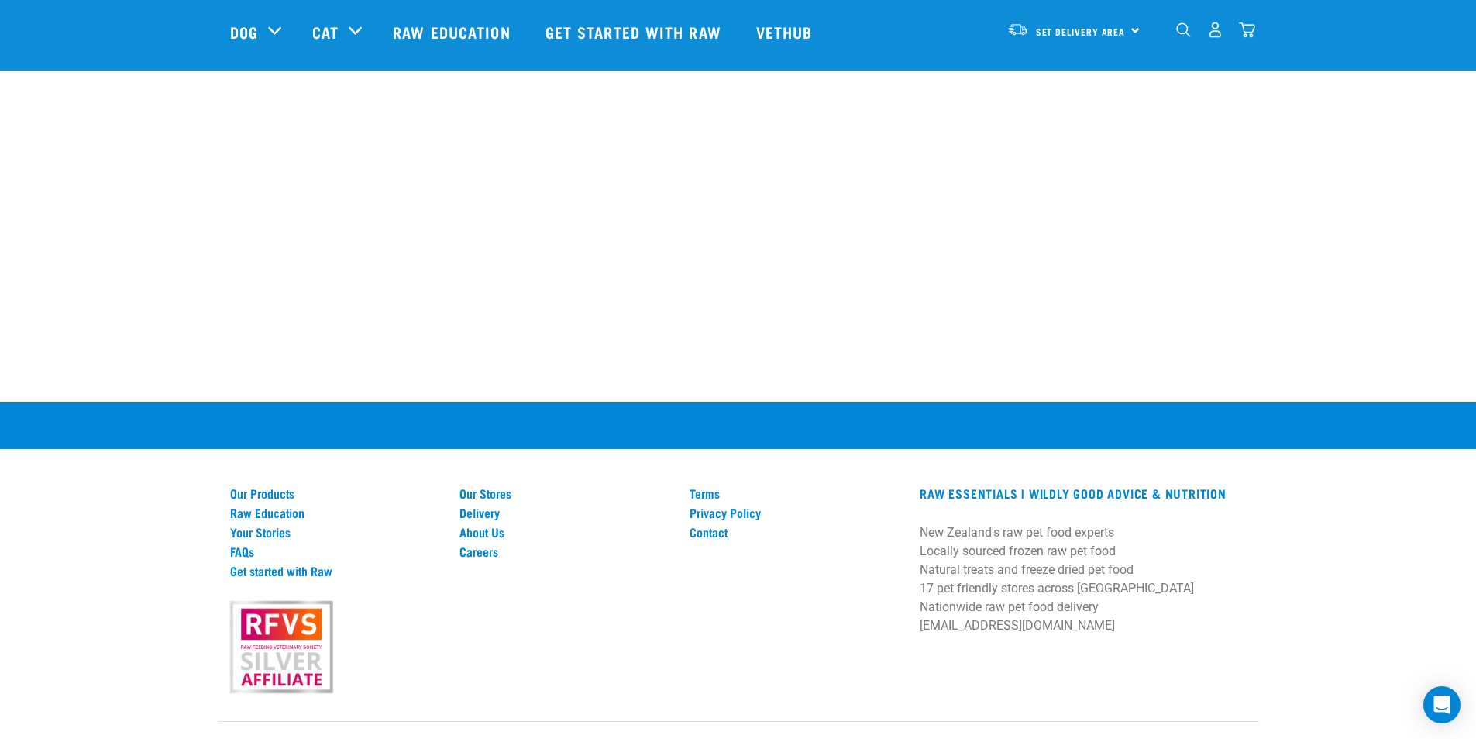
scroll to position [2141, 0]
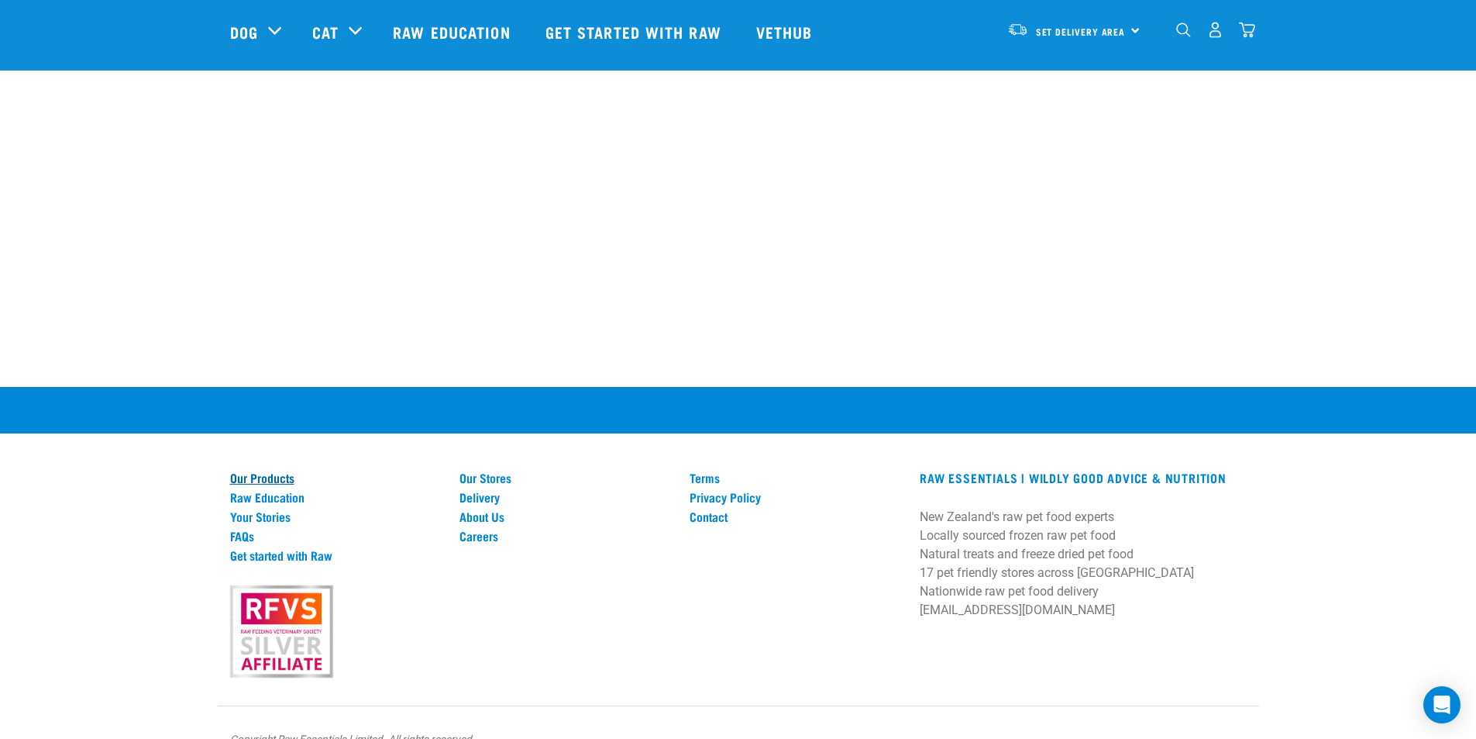
click at [268, 470] on link "Our Products" at bounding box center [336, 477] width 212 height 14
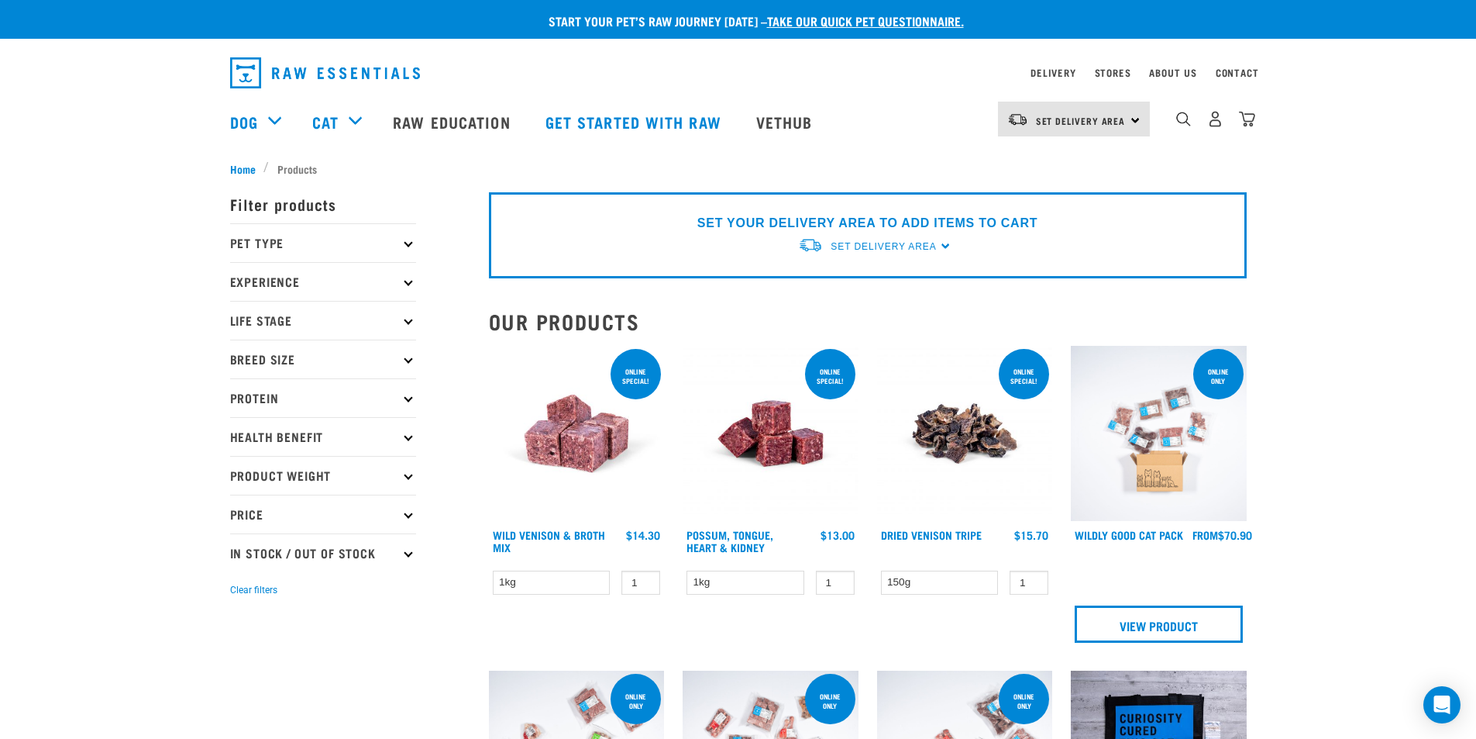
click at [291, 362] on p "Breed Size" at bounding box center [323, 358] width 186 height 39
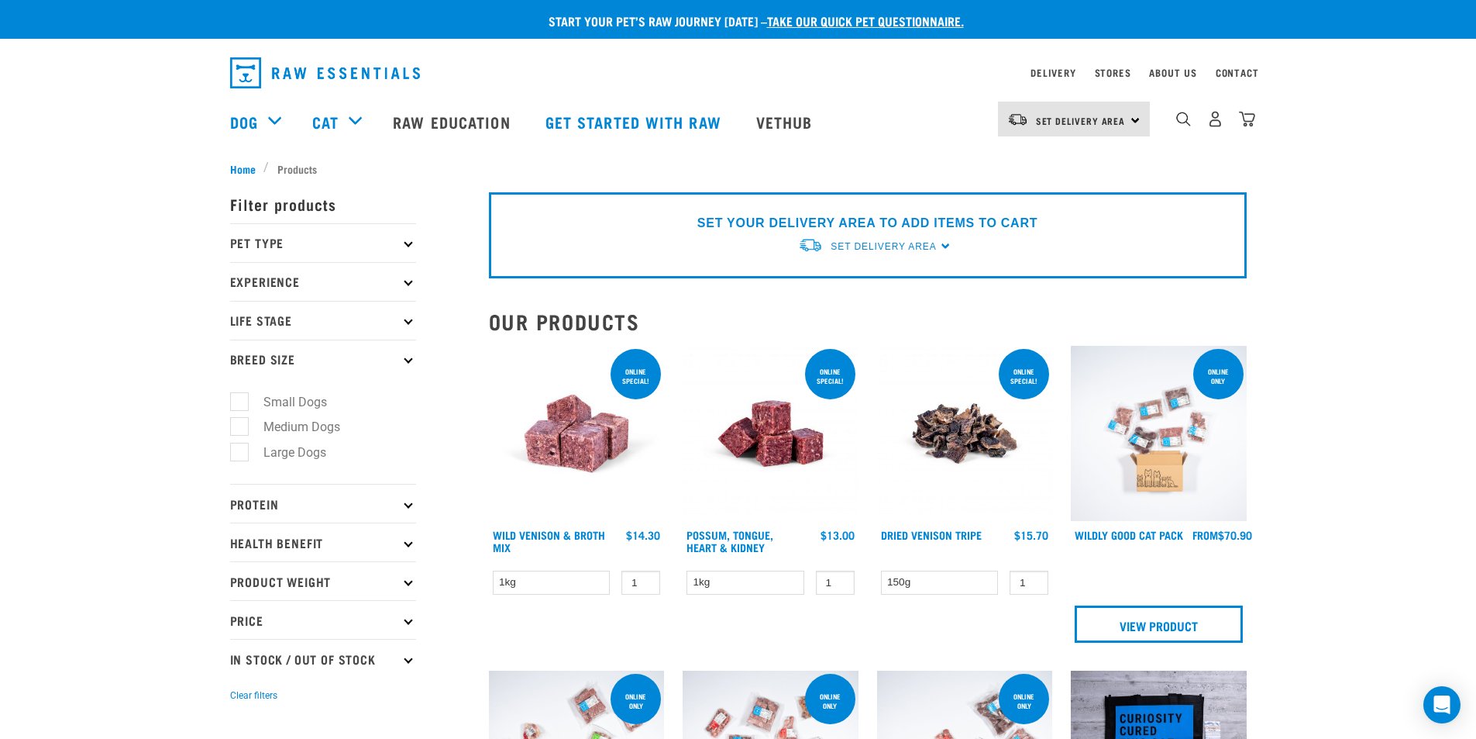
click at [239, 405] on label "Small Dogs" at bounding box center [286, 401] width 95 height 19
click at [239, 404] on input "Small Dogs" at bounding box center [235, 399] width 10 height 10
checkbox input "true"
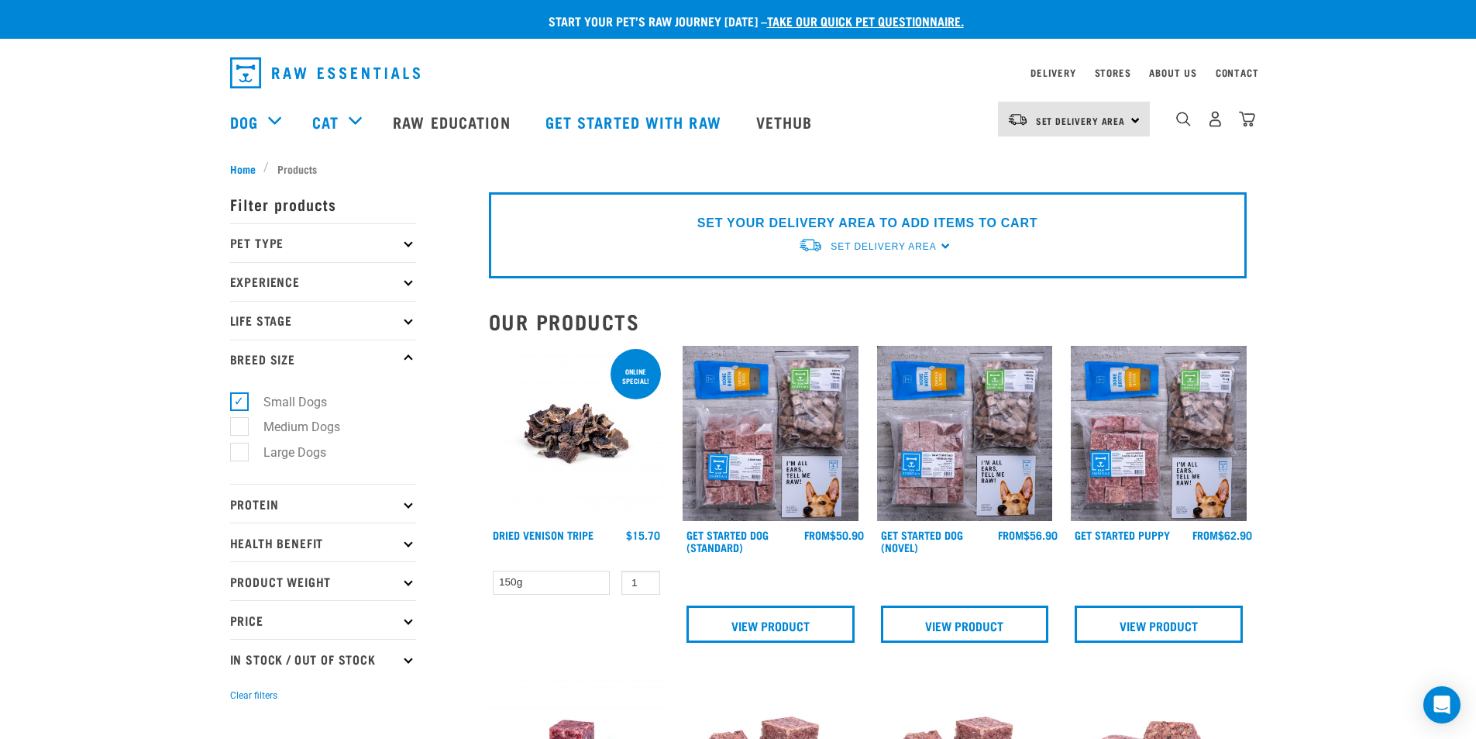
click at [409, 320] on icon at bounding box center [408, 320] width 9 height 9
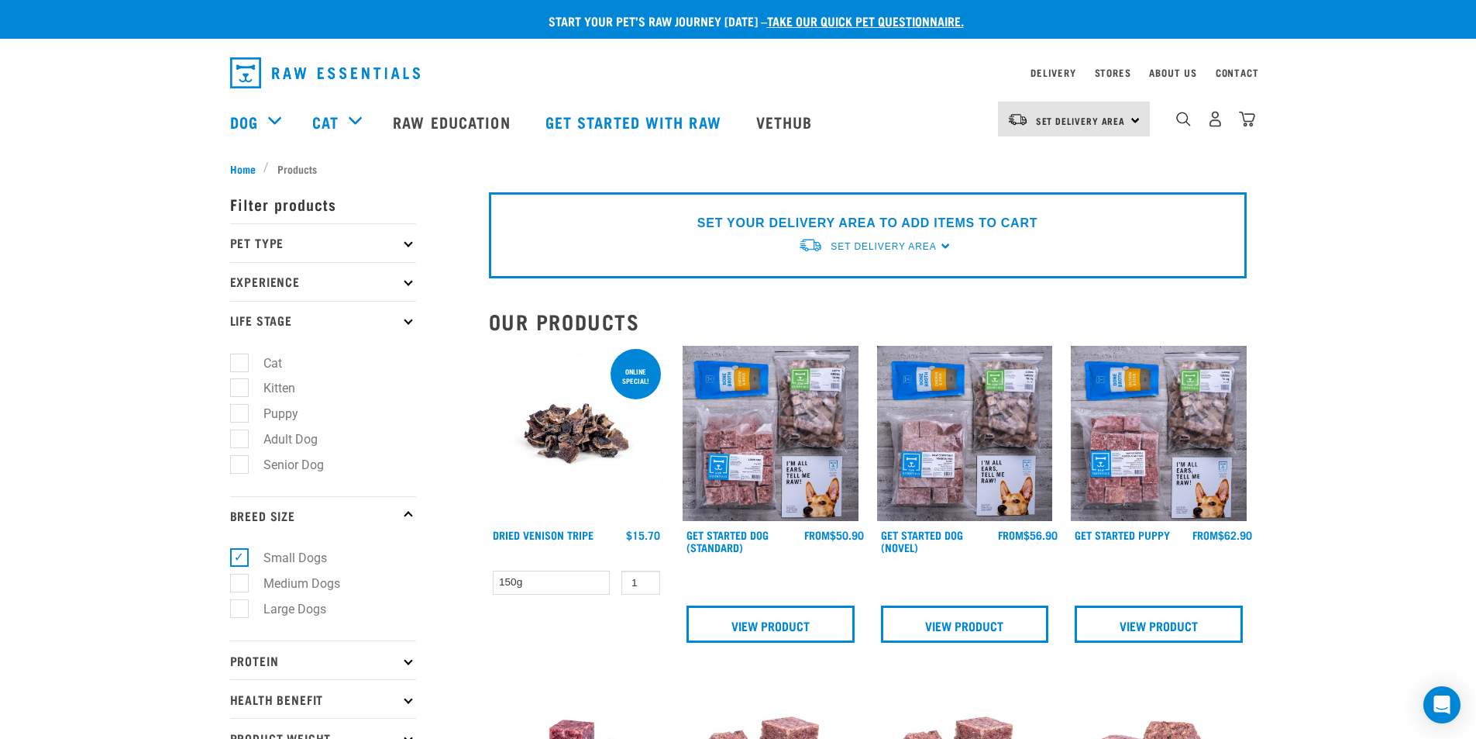
click at [245, 439] on label "Adult Dog" at bounding box center [281, 438] width 85 height 19
click at [240, 439] on input "Adult Dog" at bounding box center [235, 436] width 10 height 10
checkbox input "true"
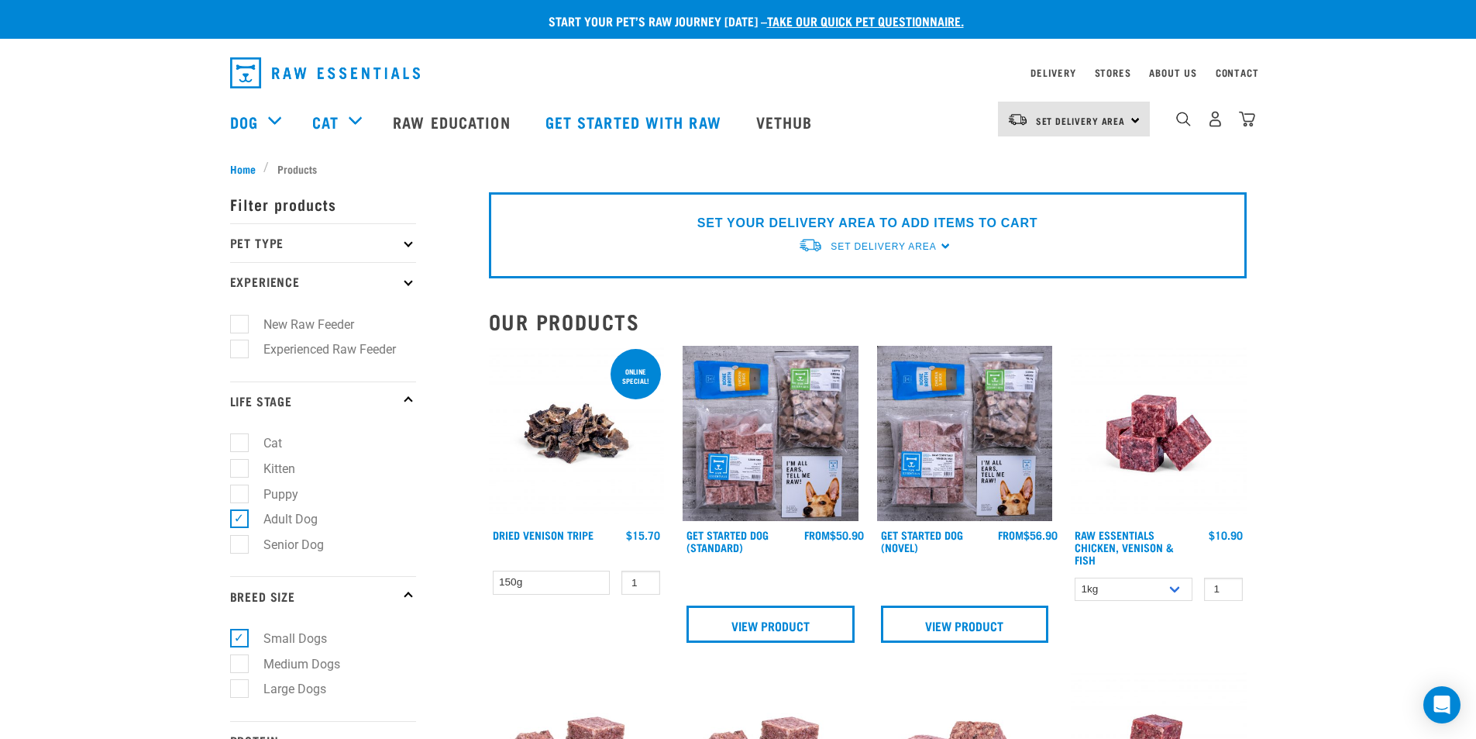
click at [239, 329] on label "New Raw Feeder" at bounding box center [300, 324] width 122 height 19
click at [238, 326] on input "New Raw Feeder" at bounding box center [235, 321] width 10 height 10
checkbox input "true"
click at [412, 247] on p "Pet Type" at bounding box center [323, 242] width 186 height 39
click at [404, 246] on p "Pet Type" at bounding box center [323, 242] width 186 height 39
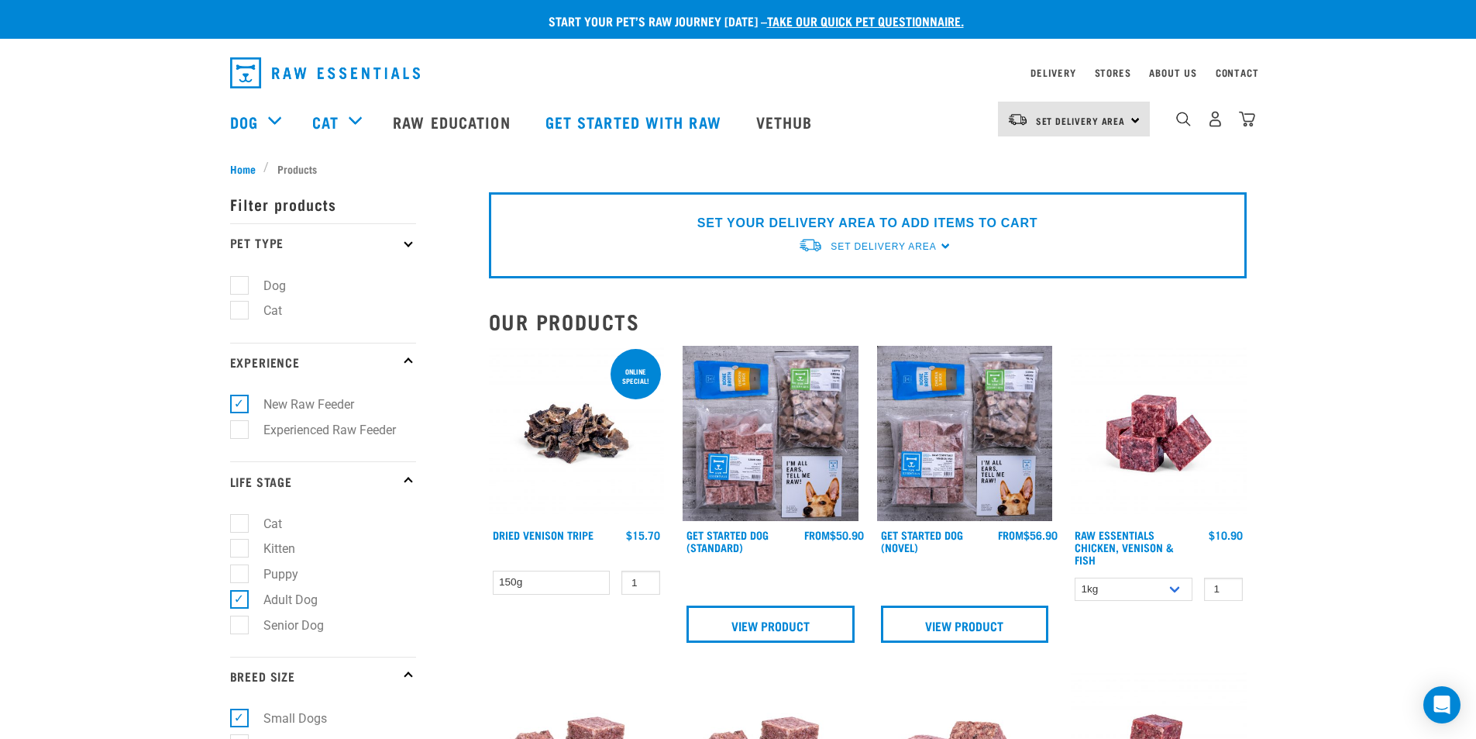
drag, startPoint x: 248, startPoint y: 289, endPoint x: 291, endPoint y: 308, distance: 47.2
click at [248, 288] on label "Dog" at bounding box center [265, 285] width 53 height 19
click at [240, 288] on input "Dog" at bounding box center [235, 282] width 10 height 10
checkbox input "true"
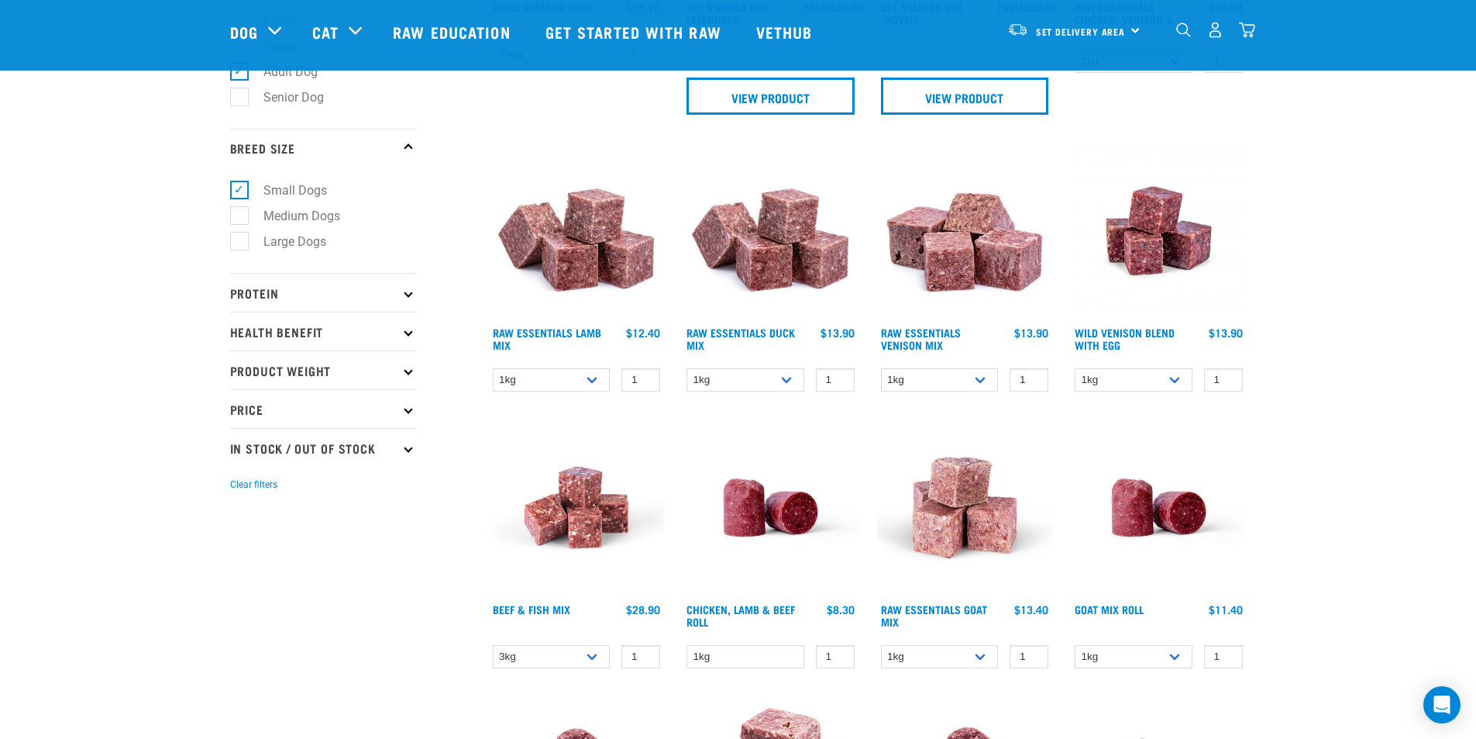
scroll to position [465, 0]
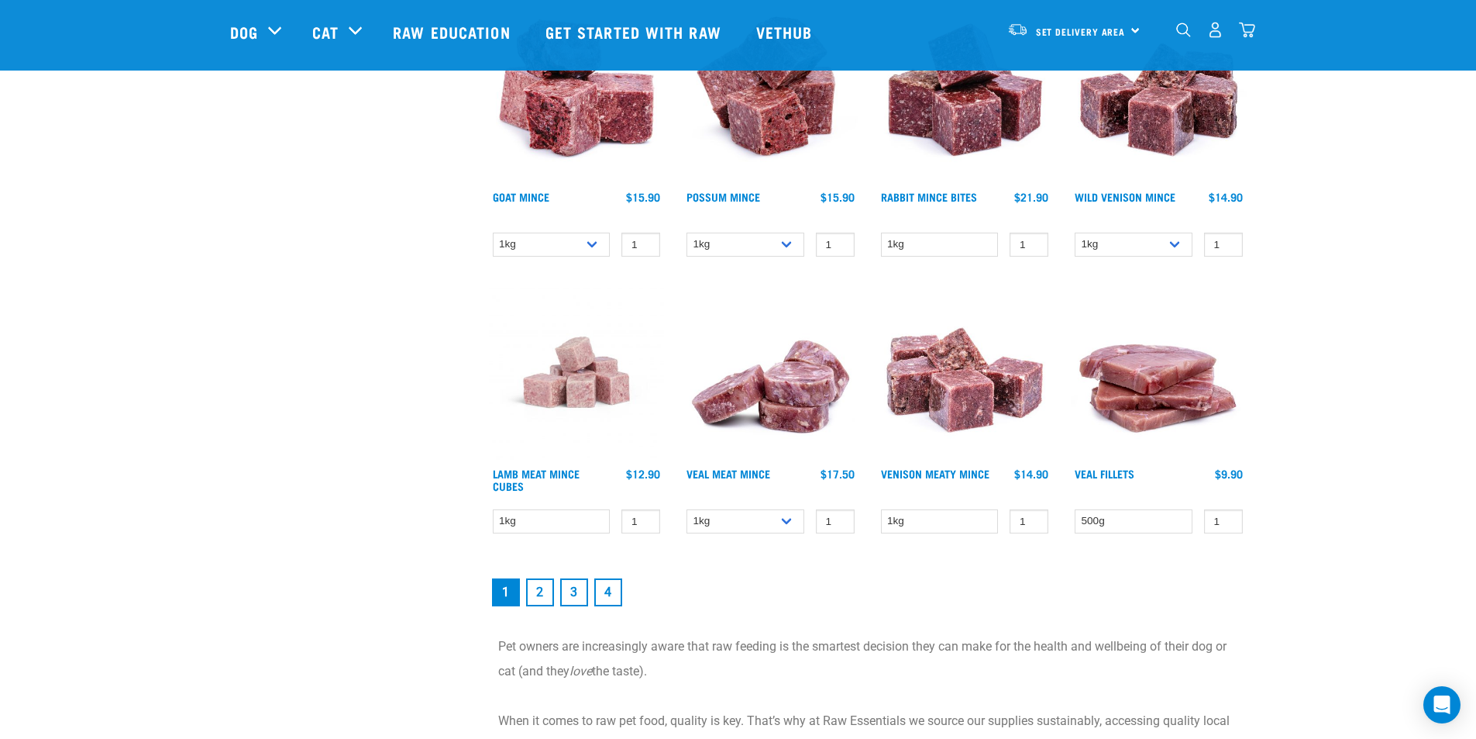
scroll to position [1938, 0]
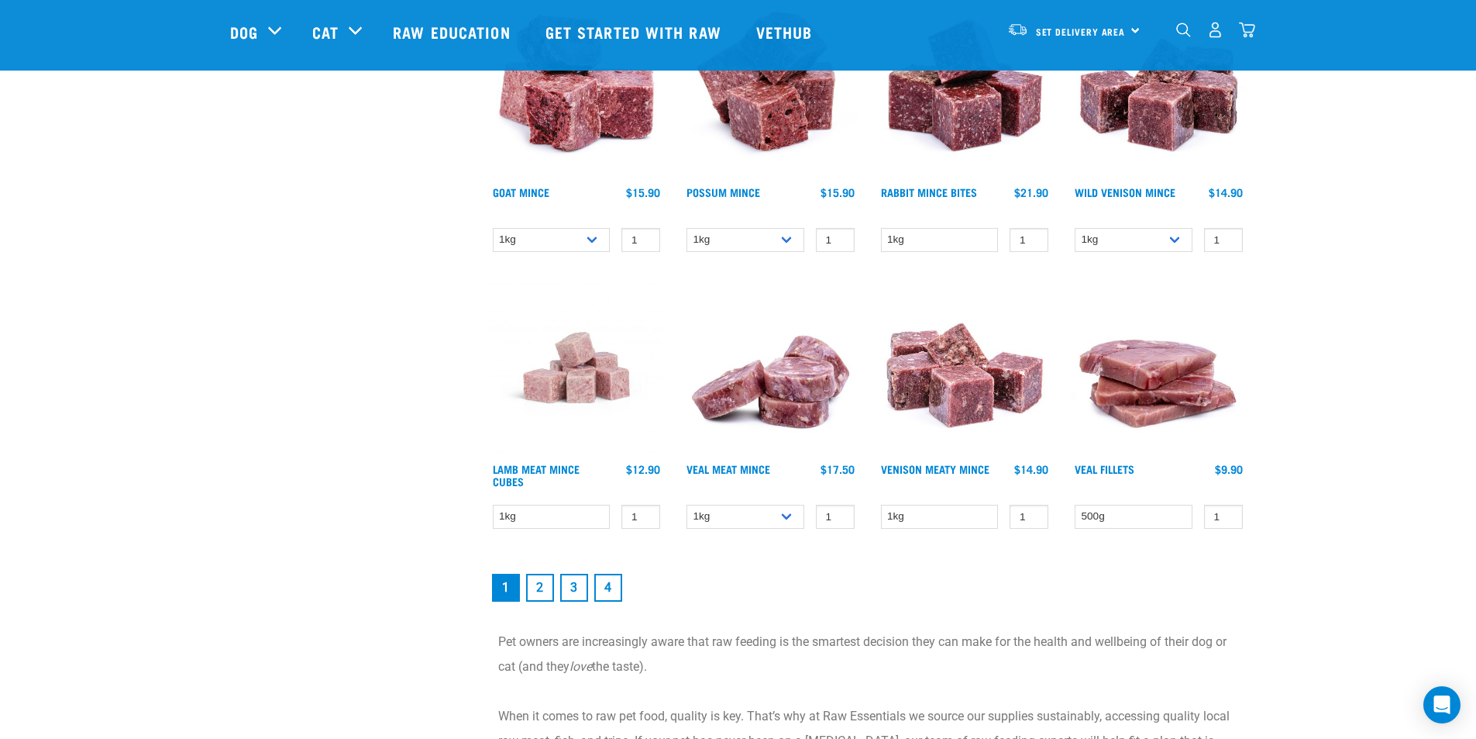
click at [537, 590] on link "2" at bounding box center [540, 588] width 28 height 28
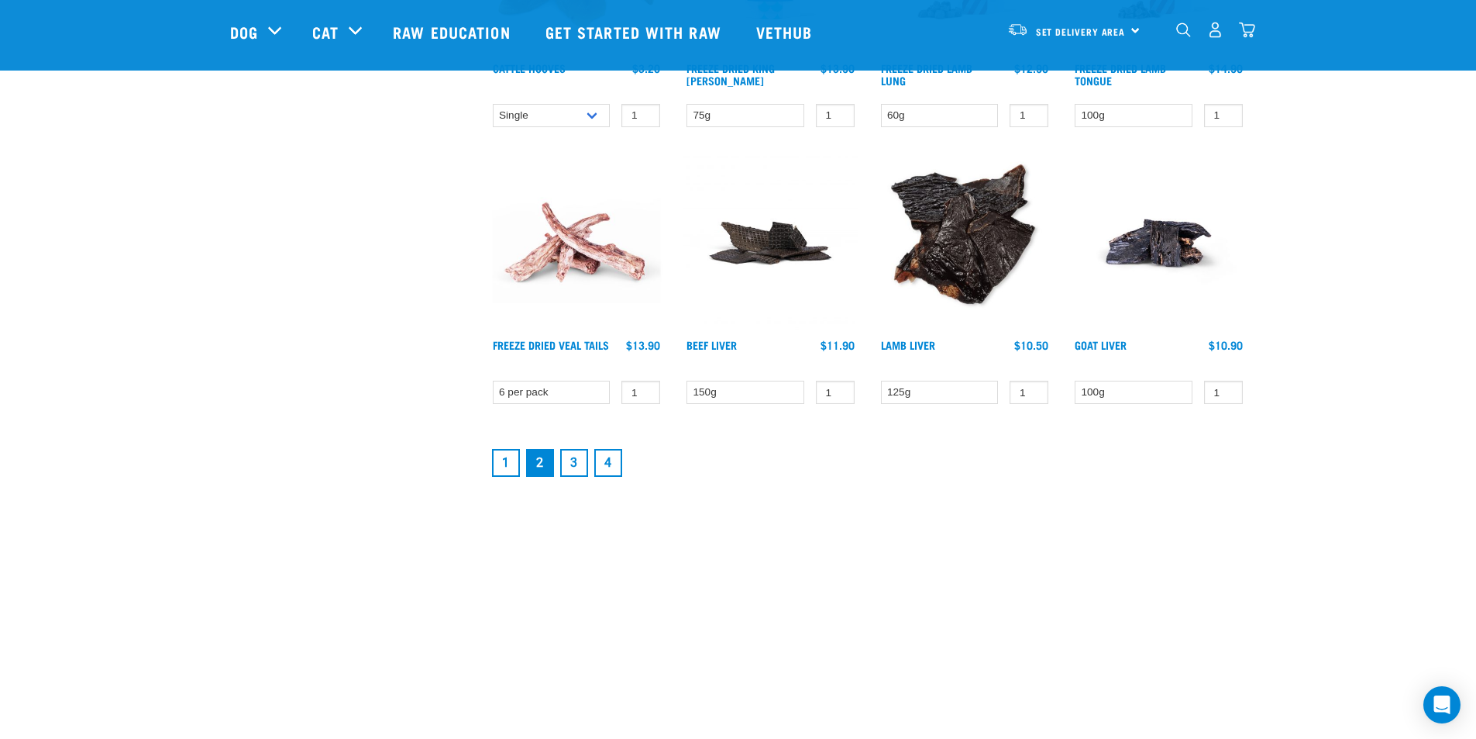
scroll to position [2015, 0]
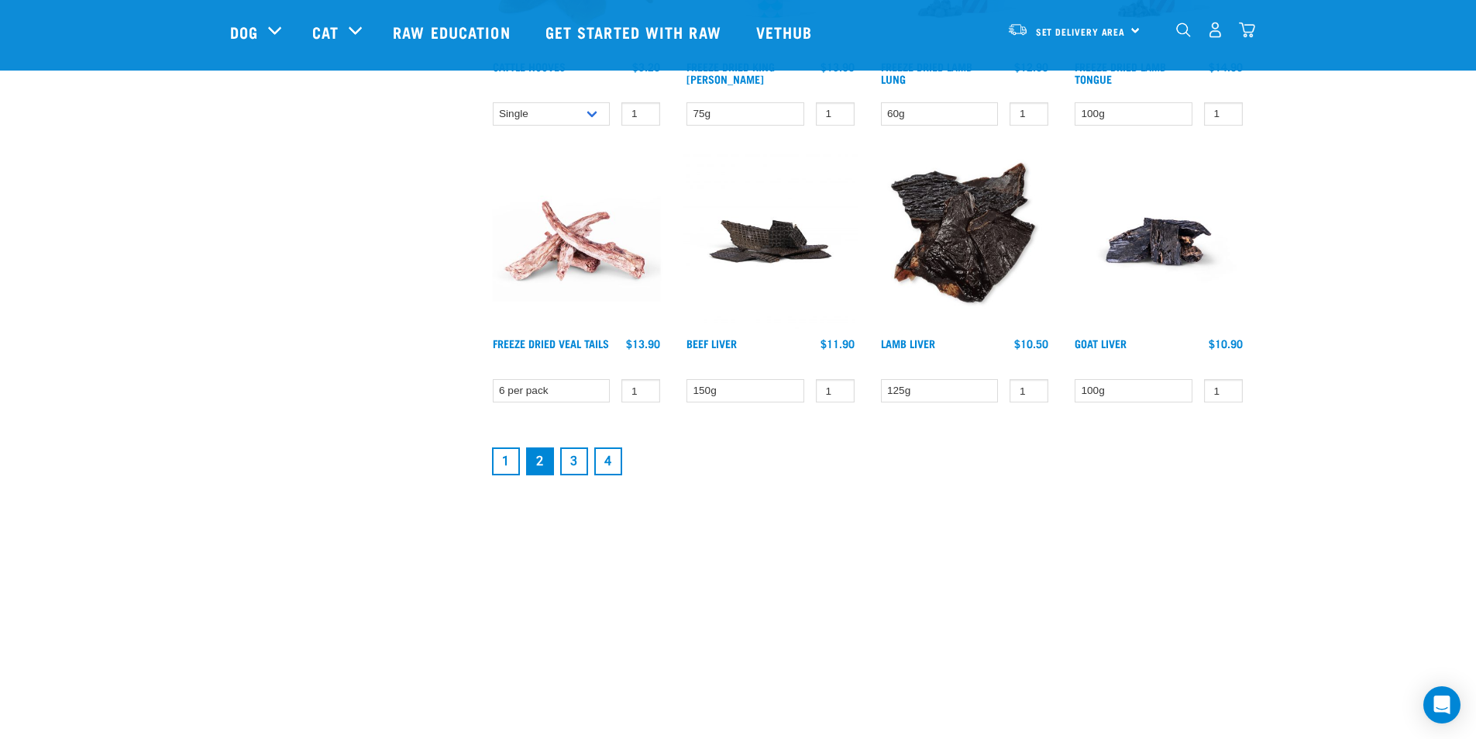
click at [574, 463] on link "3" at bounding box center [574, 461] width 28 height 28
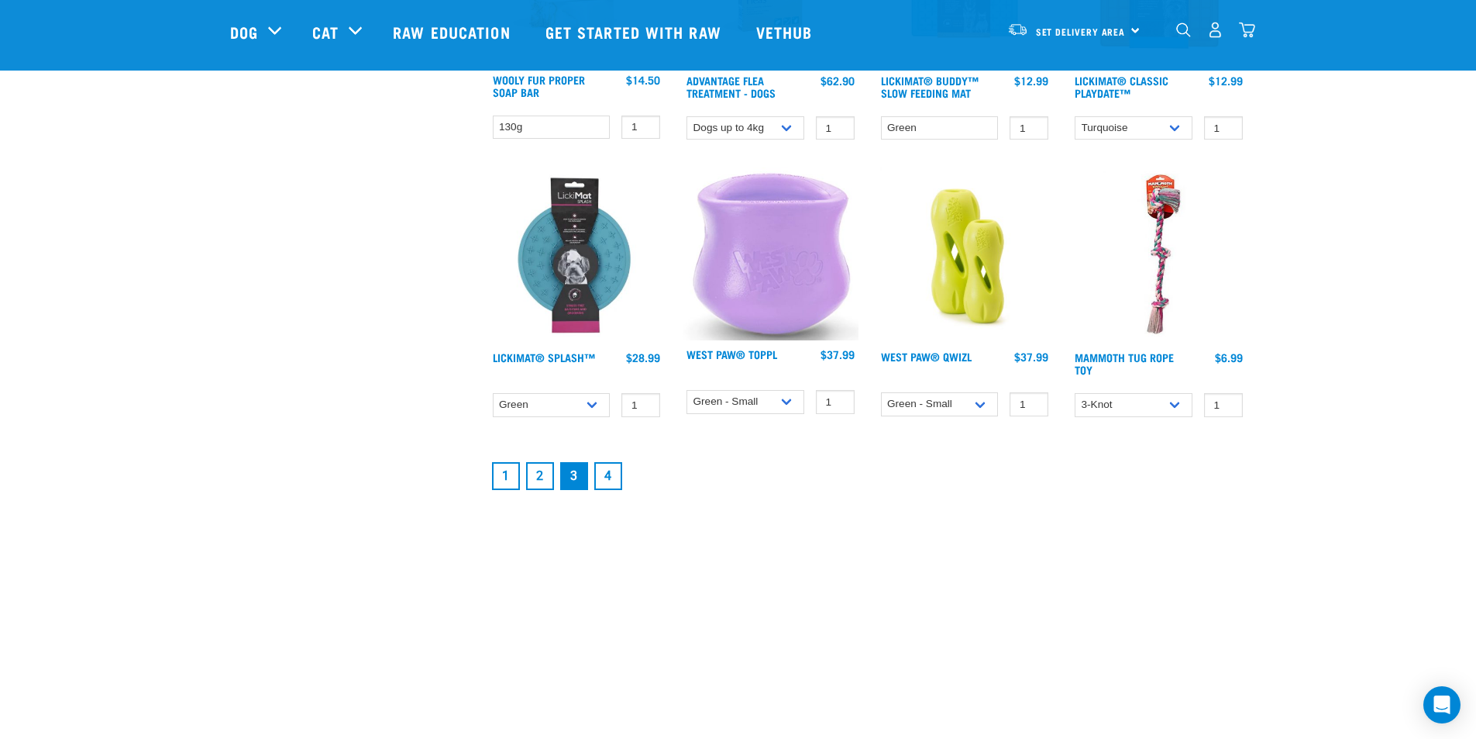
scroll to position [2170, 0]
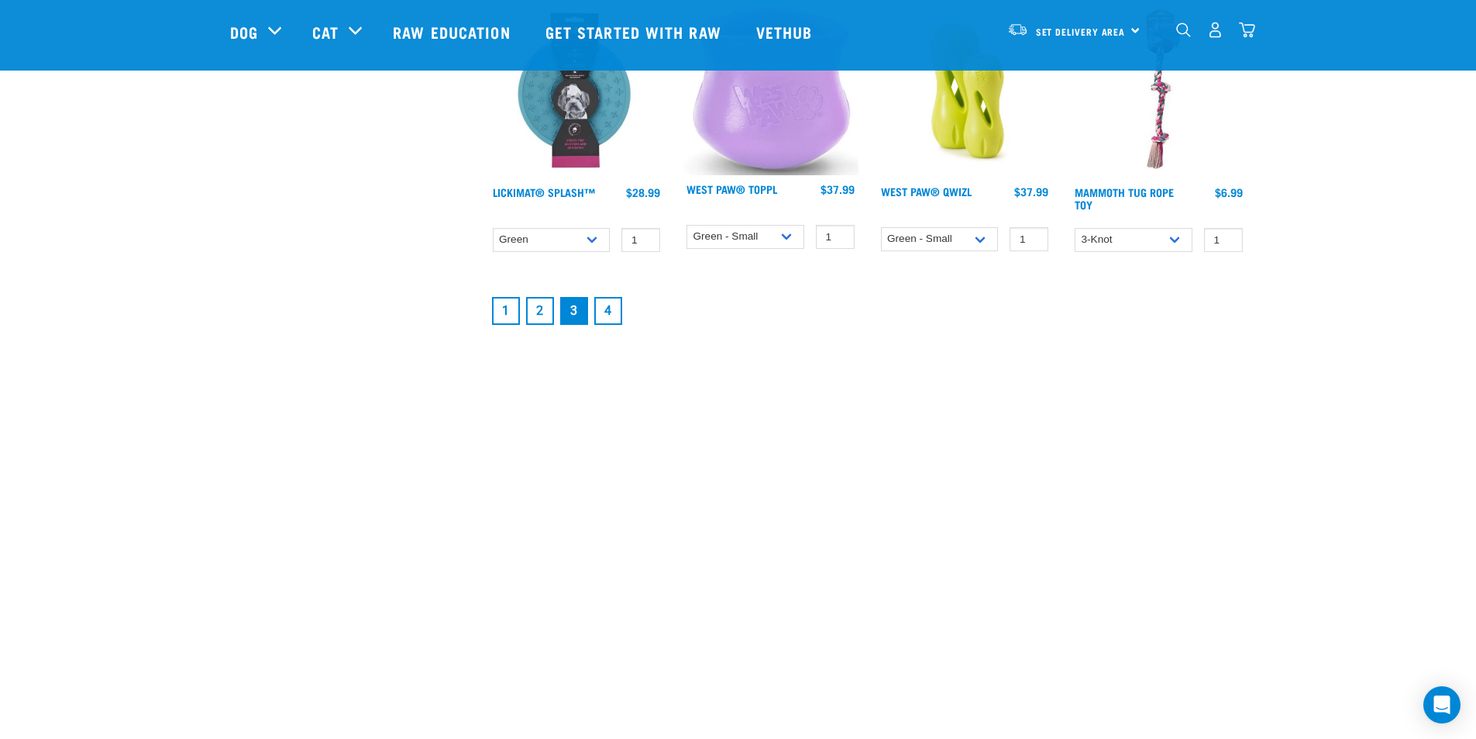
click at [608, 314] on link "4" at bounding box center [608, 311] width 28 height 28
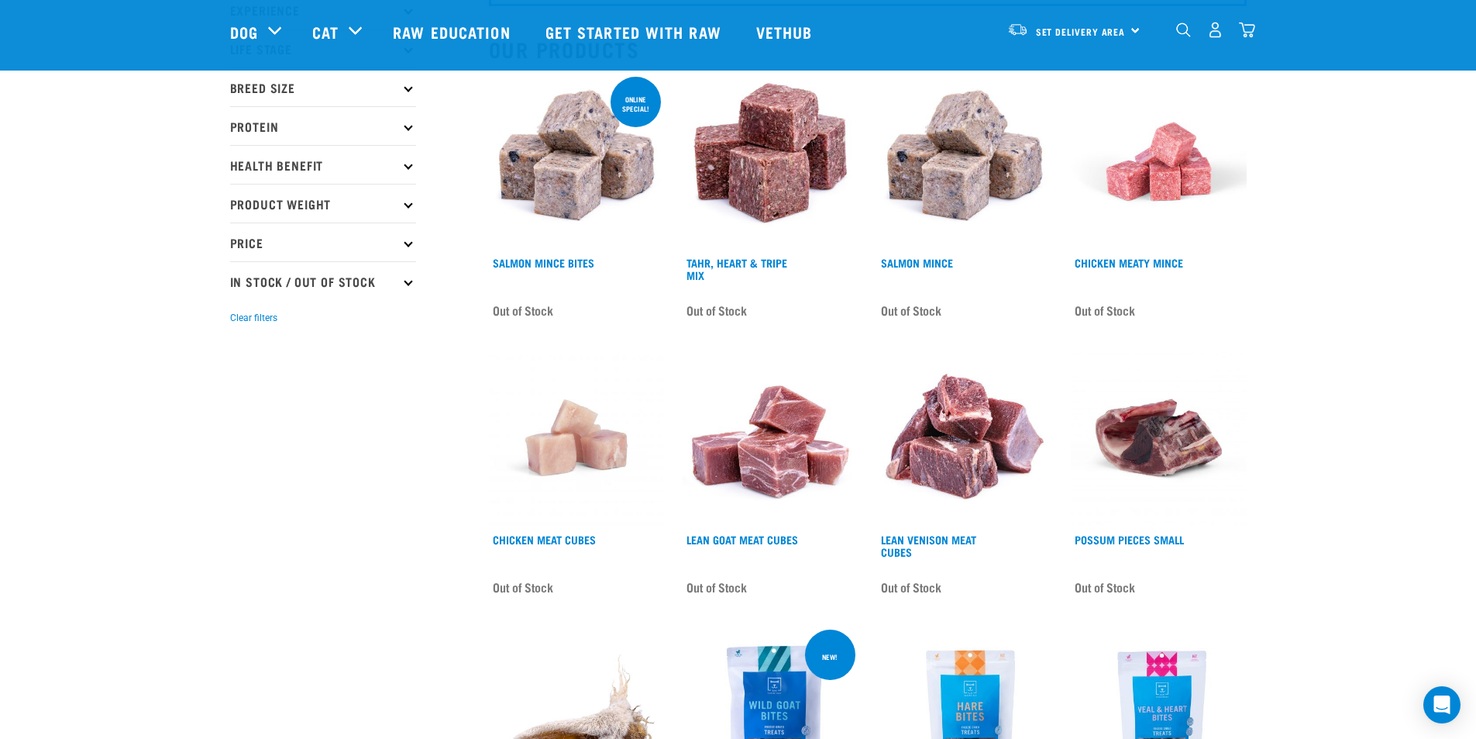
scroll to position [155, 0]
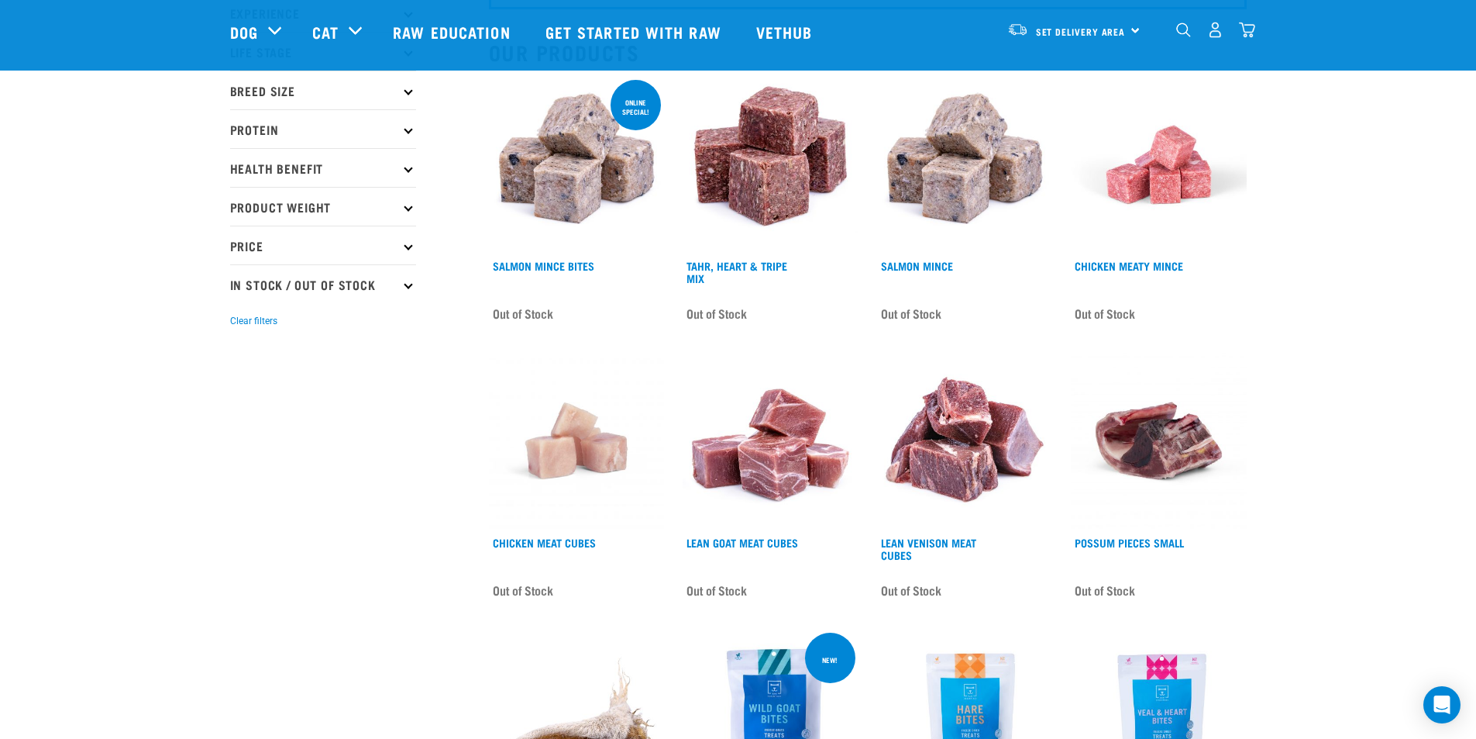
click at [257, 92] on p "Breed Size" at bounding box center [323, 90] width 186 height 39
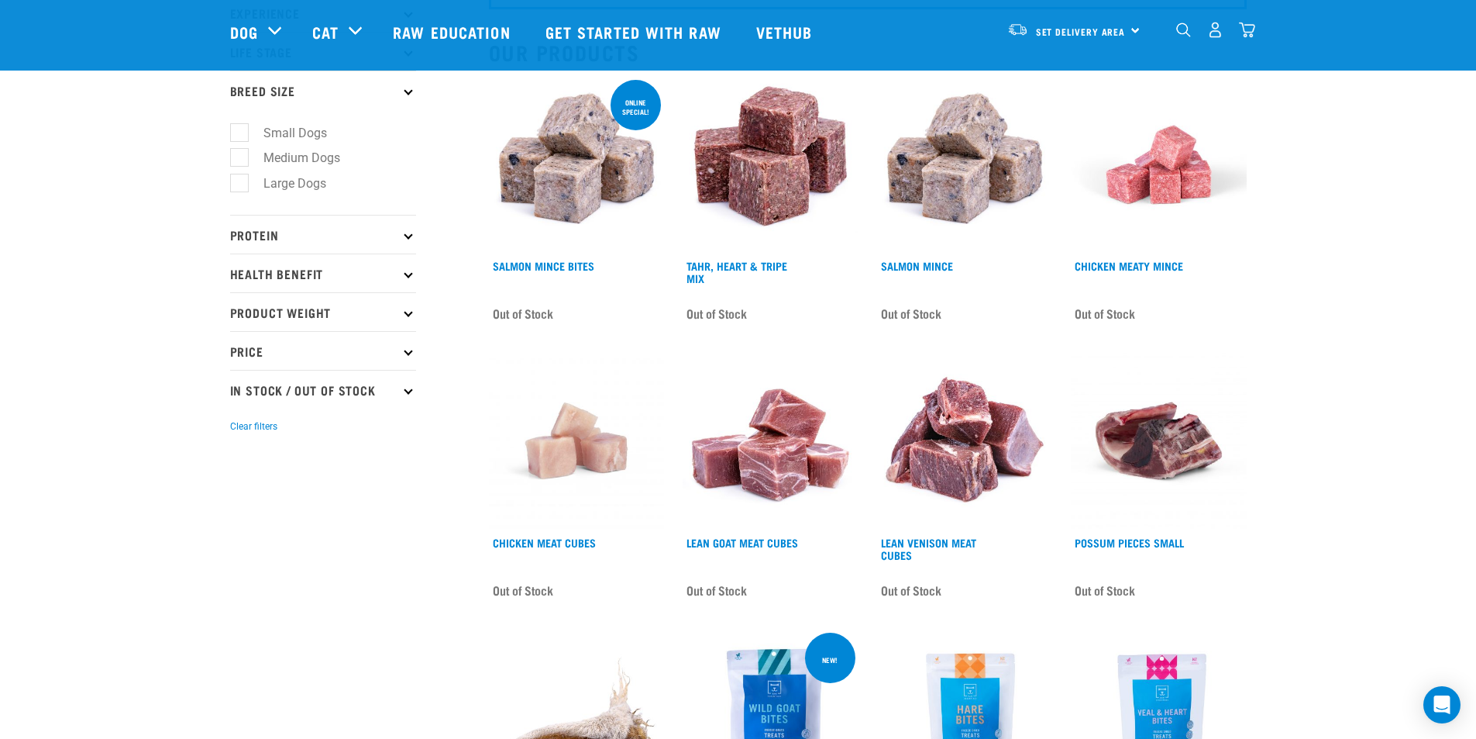
click at [282, 132] on label "Small Dogs" at bounding box center [286, 132] width 95 height 19
click at [240, 132] on input "Small Dogs" at bounding box center [235, 130] width 10 height 10
checkbox input "true"
